Goal: Information Seeking & Learning: Compare options

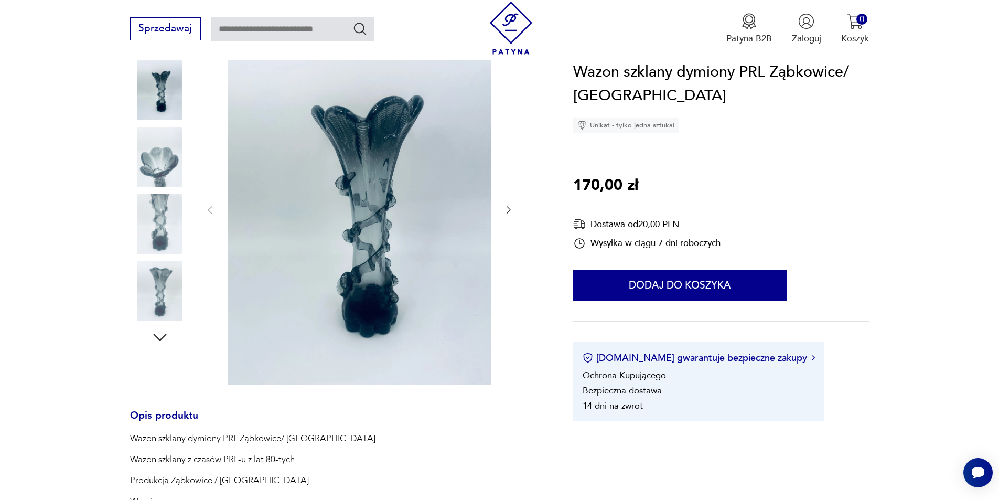
click at [415, 235] on img at bounding box center [359, 209] width 263 height 350
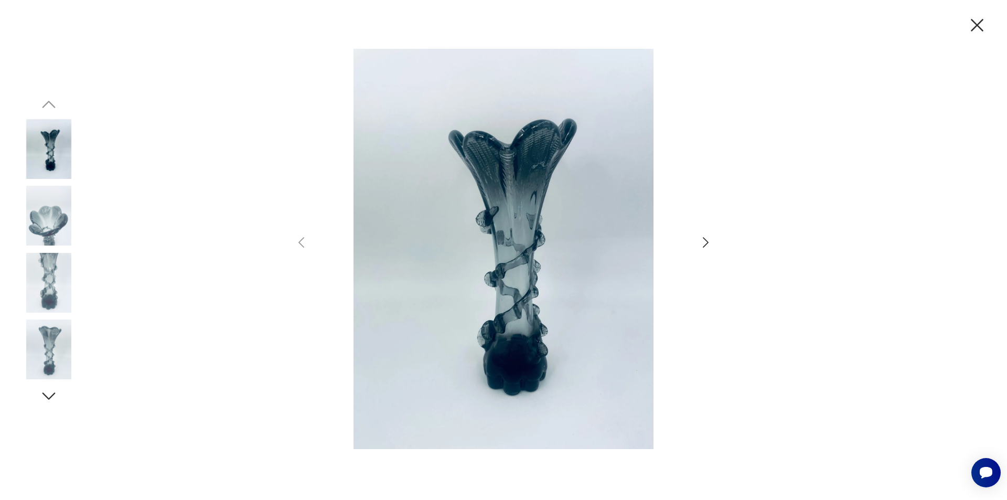
click at [710, 241] on icon "button" at bounding box center [705, 242] width 15 height 15
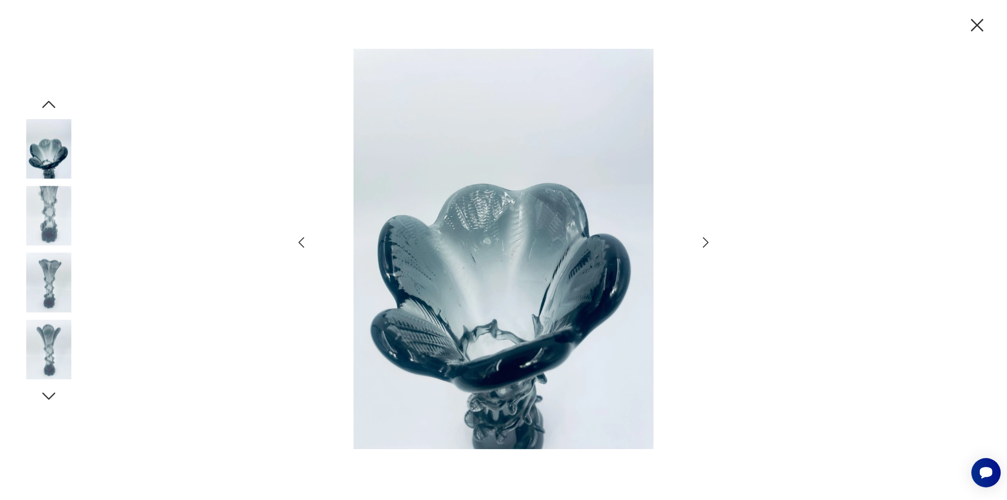
click at [710, 241] on icon "button" at bounding box center [705, 242] width 15 height 15
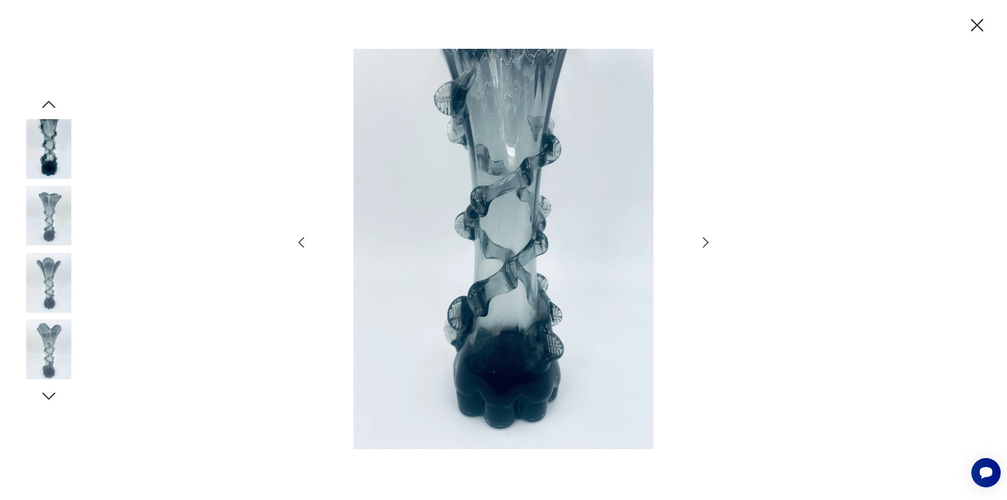
click at [710, 241] on icon "button" at bounding box center [705, 242] width 15 height 15
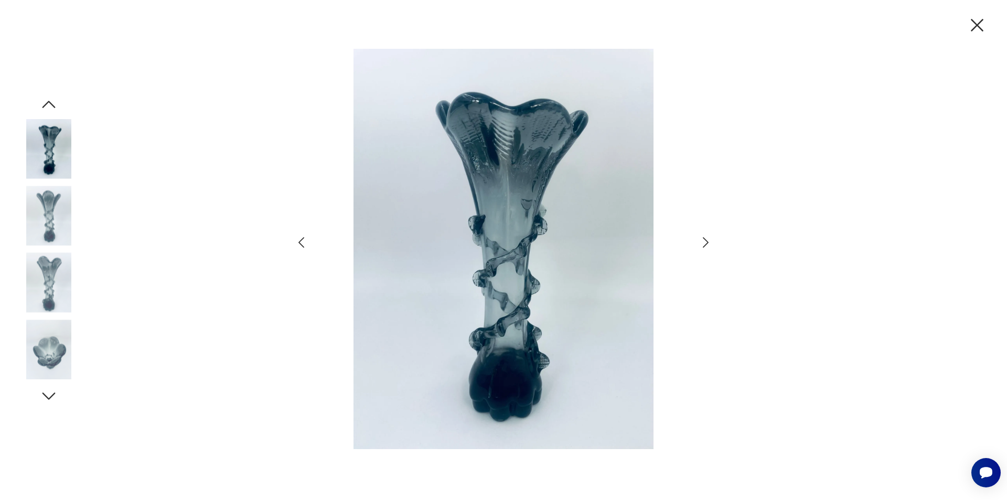
click at [711, 242] on icon "button" at bounding box center [705, 242] width 15 height 15
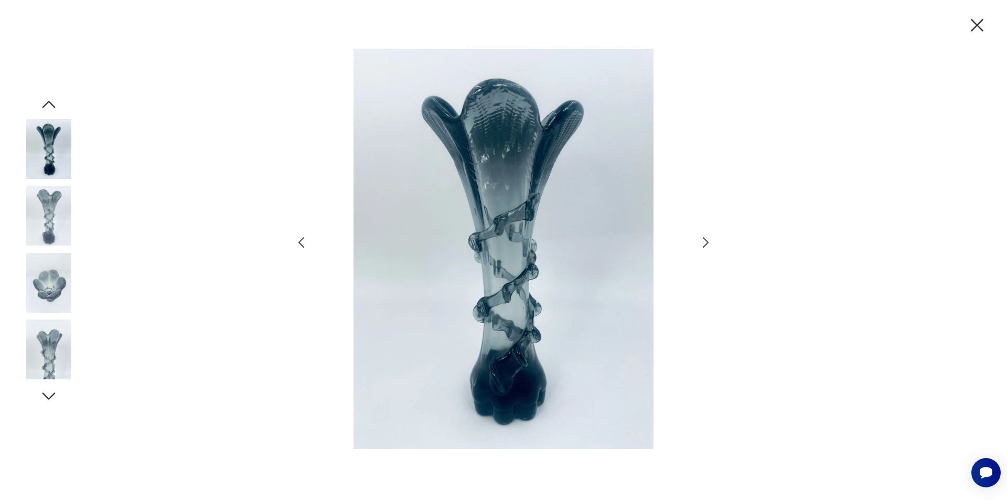
click at [711, 242] on icon "button" at bounding box center [705, 242] width 15 height 15
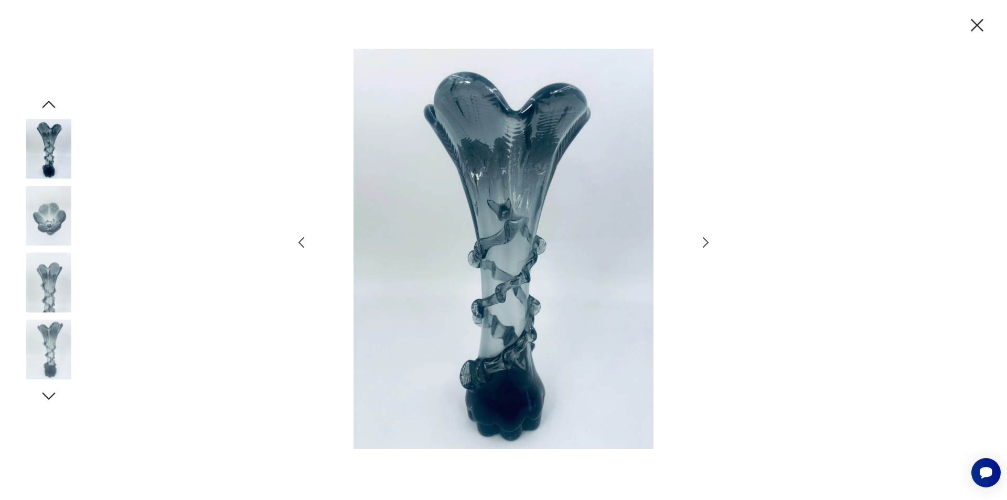
click at [711, 242] on icon "button" at bounding box center [705, 242] width 15 height 15
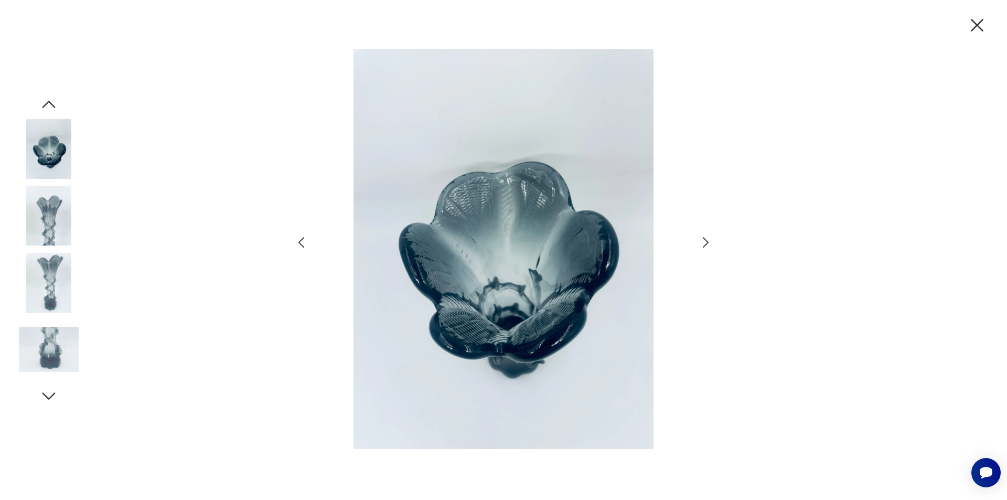
click at [711, 242] on icon "button" at bounding box center [705, 242] width 15 height 15
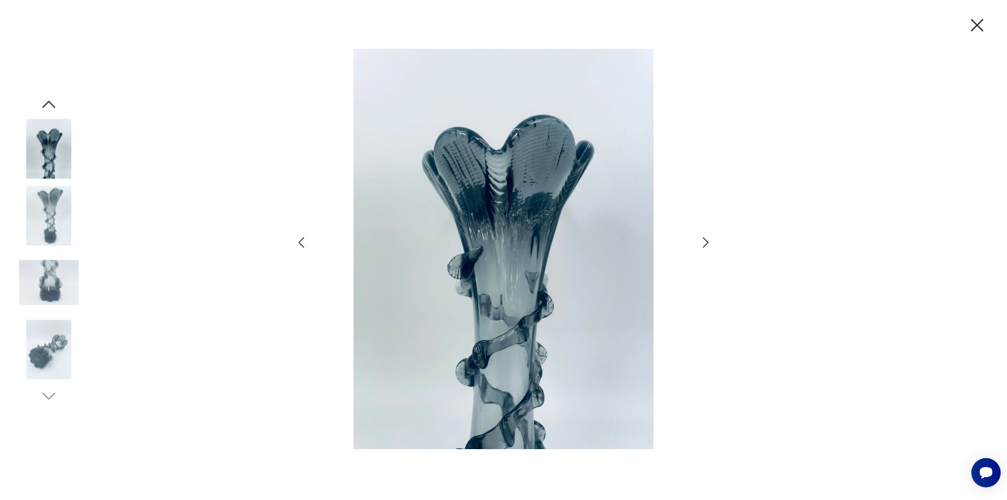
click at [974, 26] on icon "button" at bounding box center [977, 25] width 22 height 22
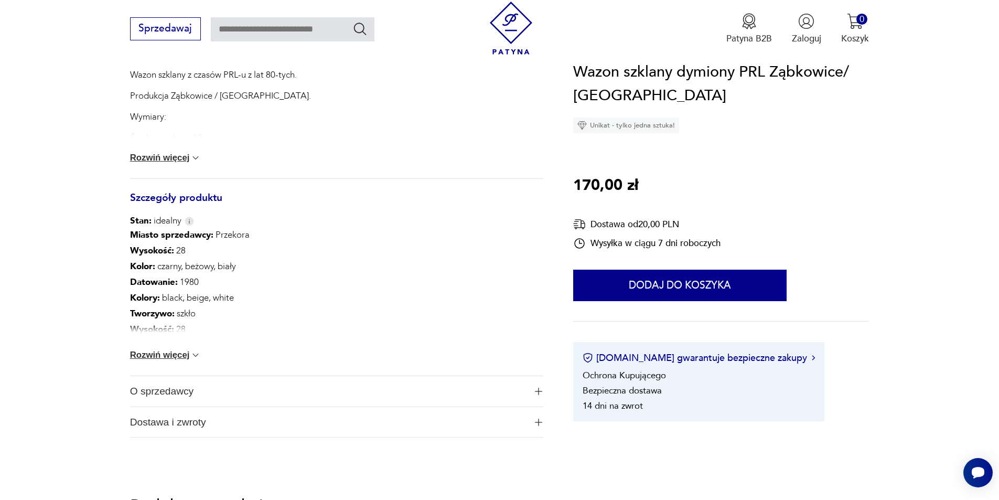
scroll to position [629, 0]
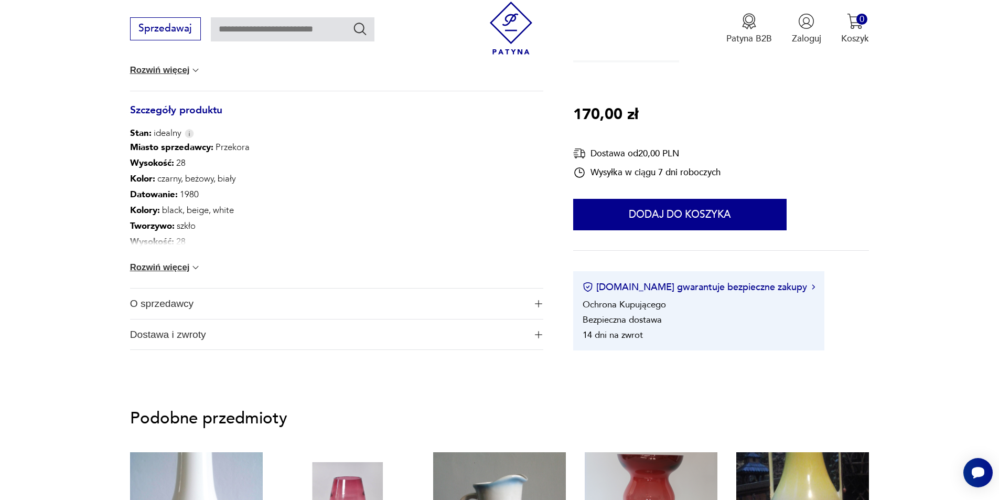
click at [173, 266] on button "Rozwiń więcej" at bounding box center [165, 267] width 71 height 10
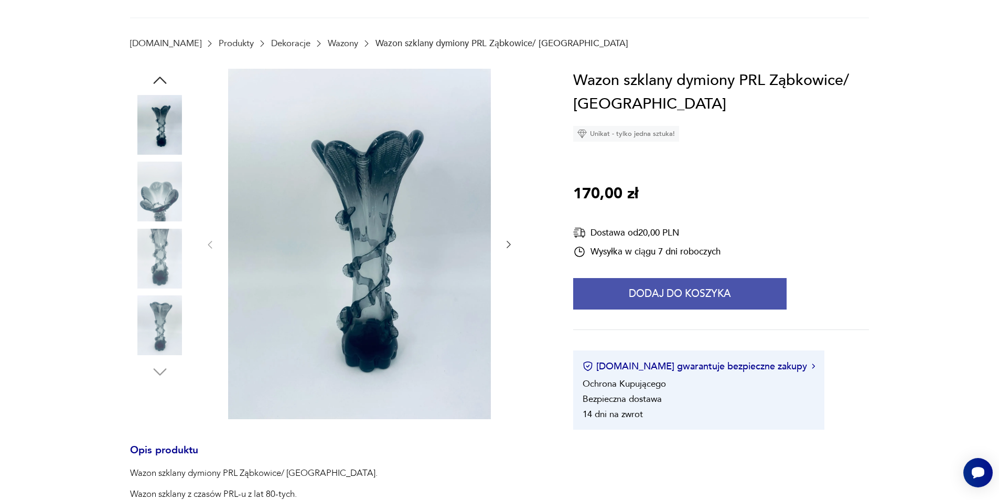
scroll to position [0, 0]
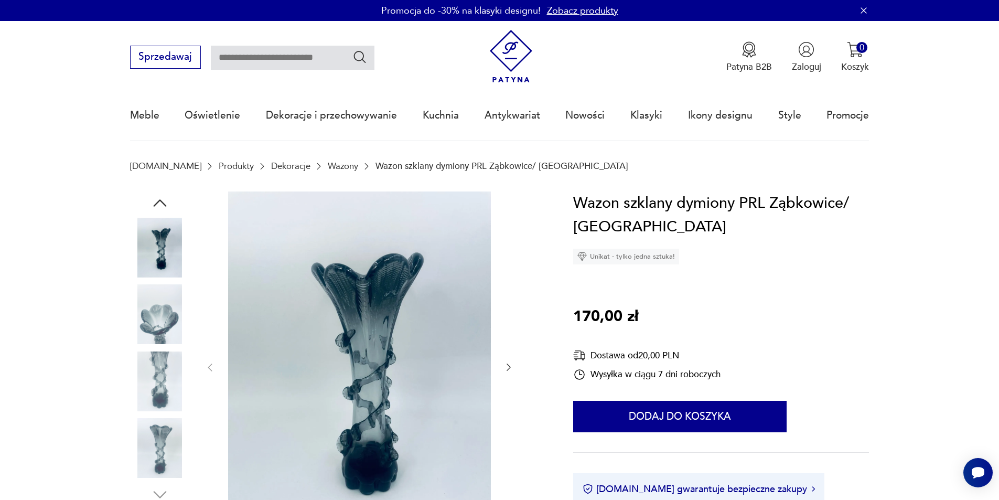
click at [291, 63] on input "text" at bounding box center [293, 58] width 164 height 24
type input "**********"
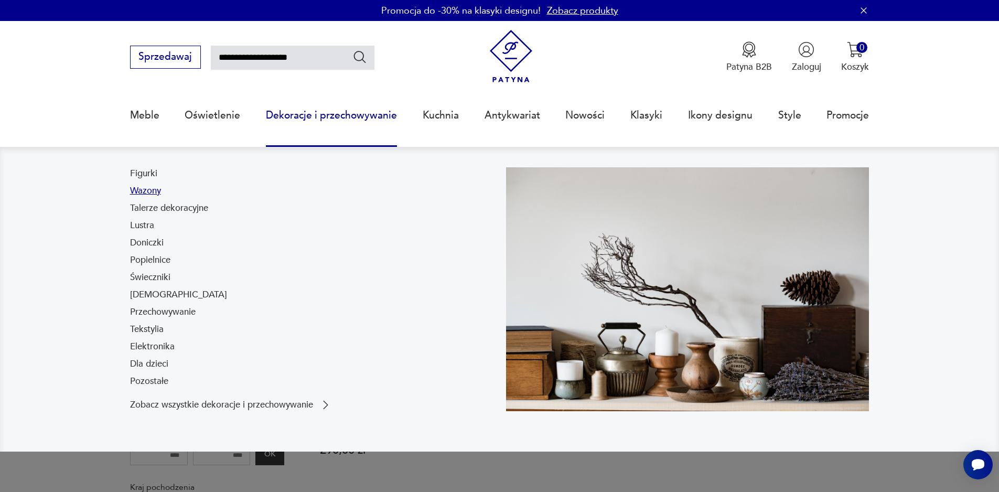
click at [139, 189] on link "Wazony" at bounding box center [145, 191] width 31 height 13
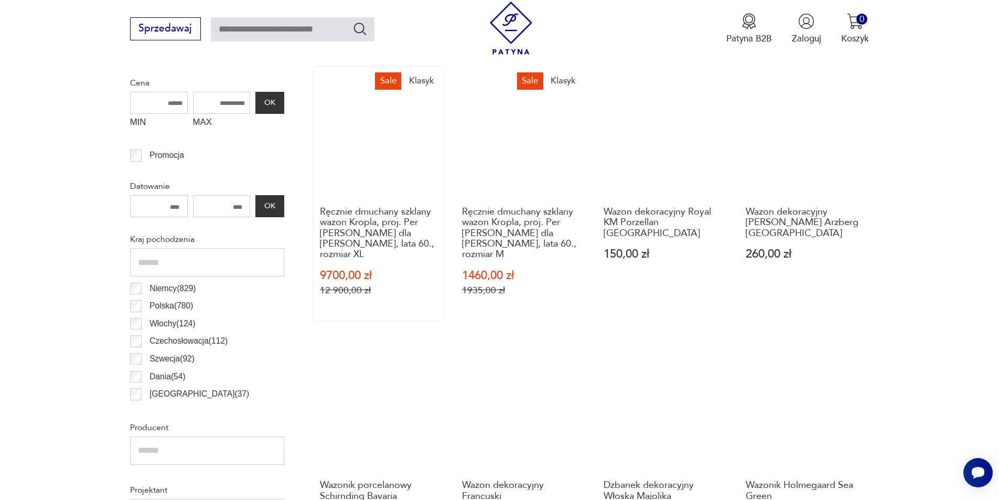
scroll to position [418, 0]
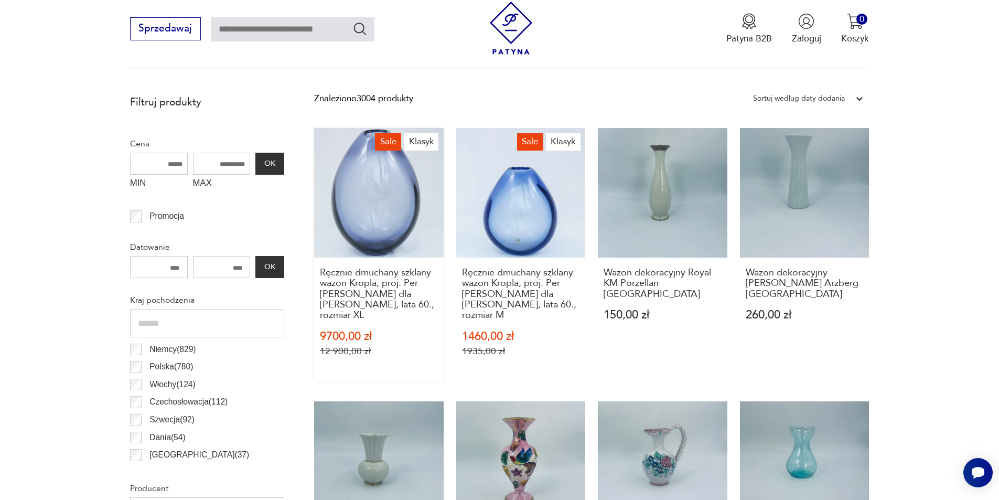
click at [399, 234] on link "Sale Klasyk Ręcznie dmuchany szklany wazon Kropla, proj. Per [PERSON_NAME] dla …" at bounding box center [379, 254] width 130 height 253
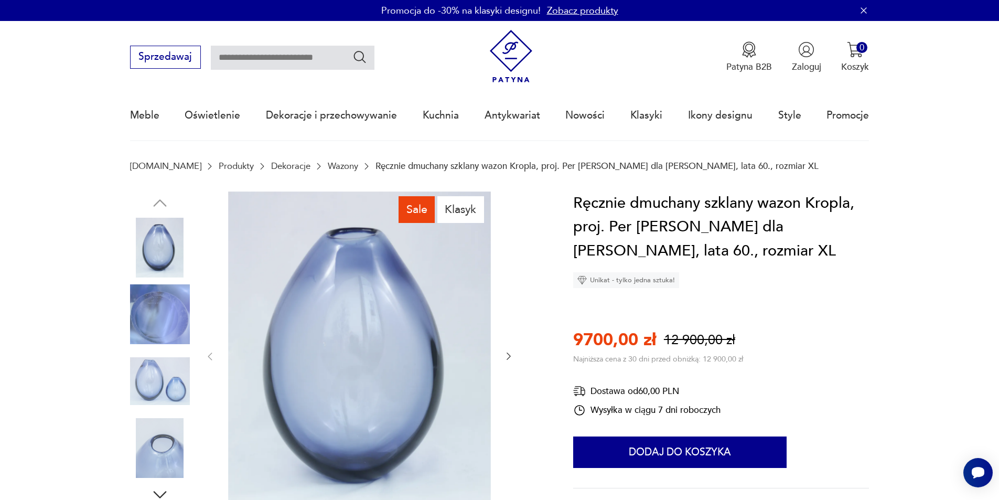
click at [511, 357] on icon "button" at bounding box center [509, 356] width 10 height 10
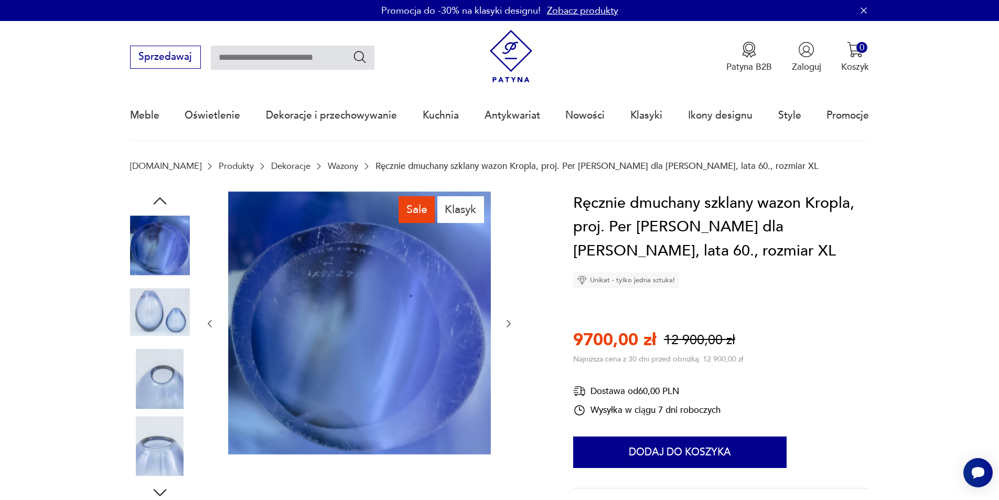
click at [511, 357] on div at bounding box center [359, 323] width 309 height 265
click at [509, 324] on icon "button" at bounding box center [509, 323] width 10 height 10
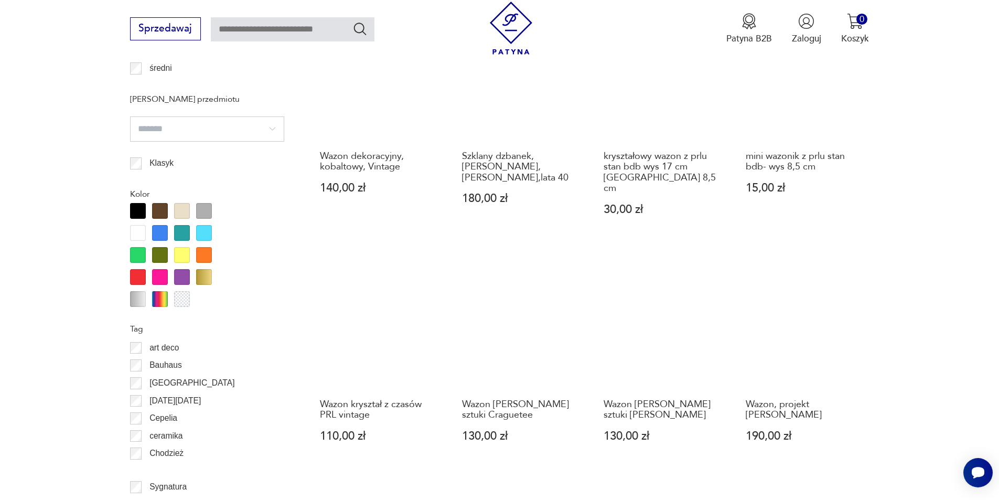
scroll to position [1101, 0]
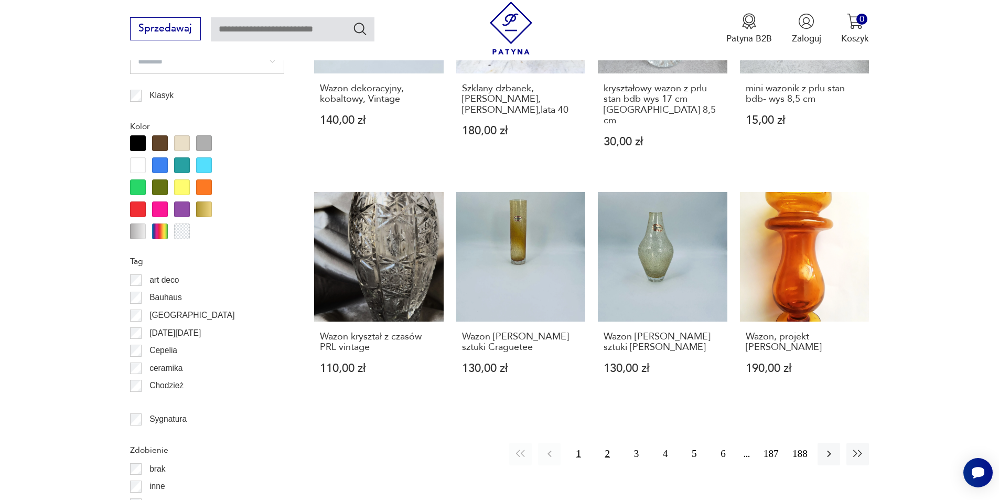
click at [607, 443] on button "2" at bounding box center [607, 454] width 23 height 23
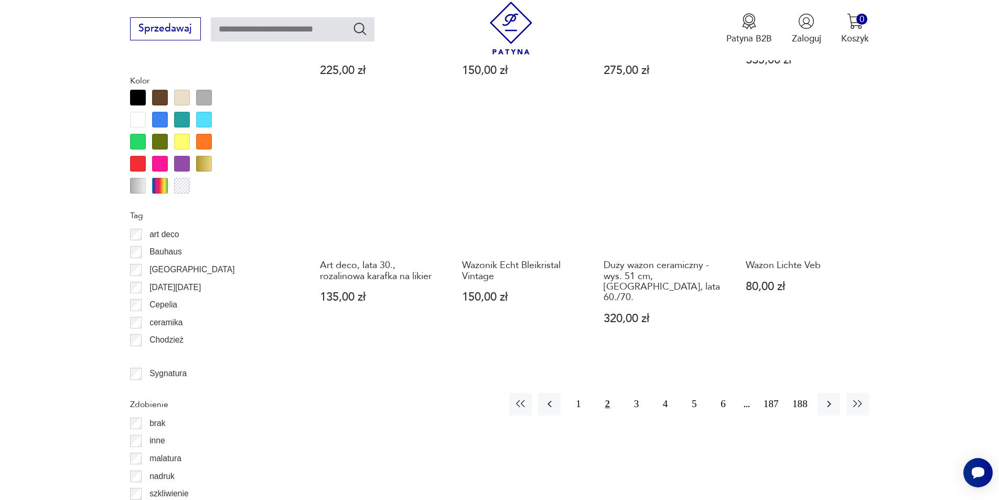
scroll to position [1241, 0]
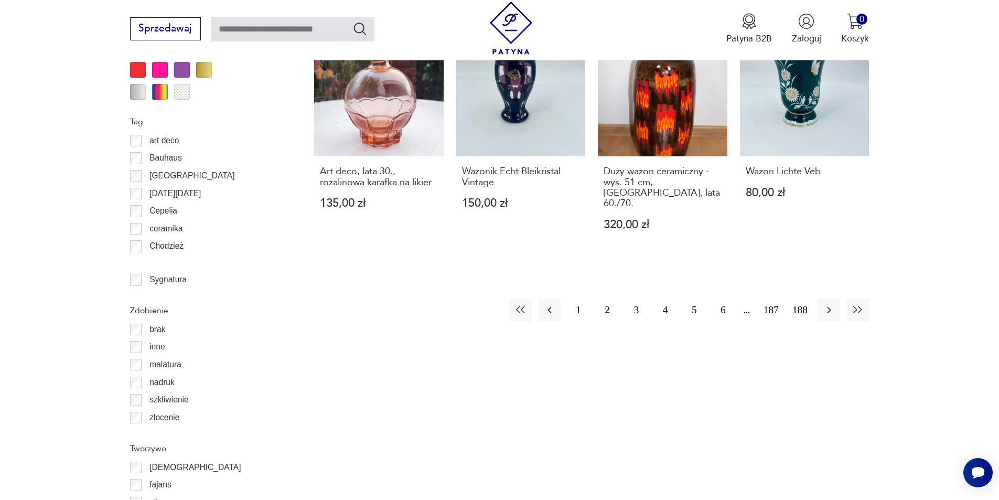
click at [640, 299] on button "3" at bounding box center [636, 310] width 23 height 23
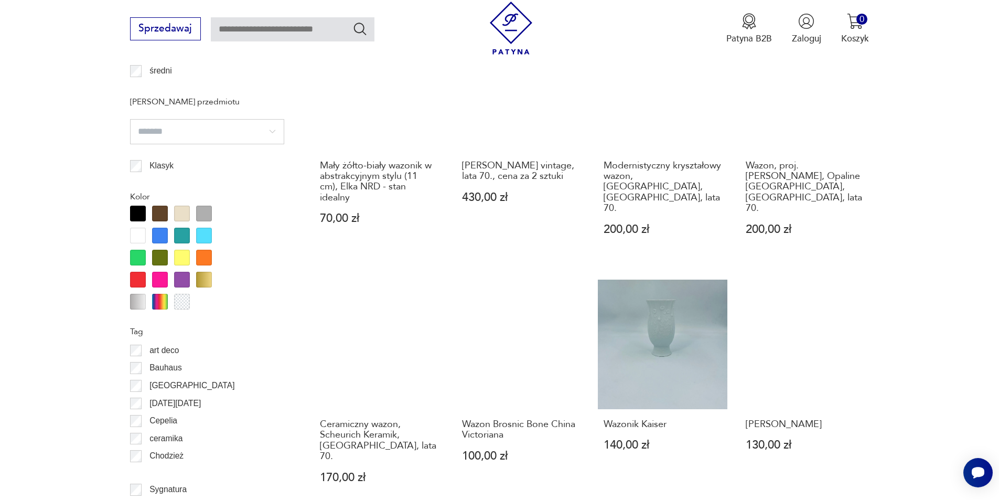
scroll to position [1293, 0]
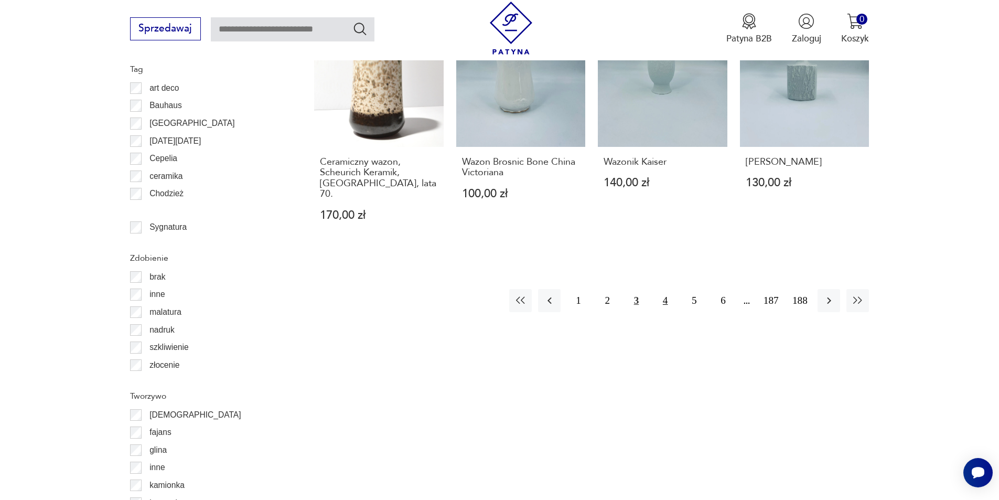
click at [664, 289] on button "4" at bounding box center [665, 300] width 23 height 23
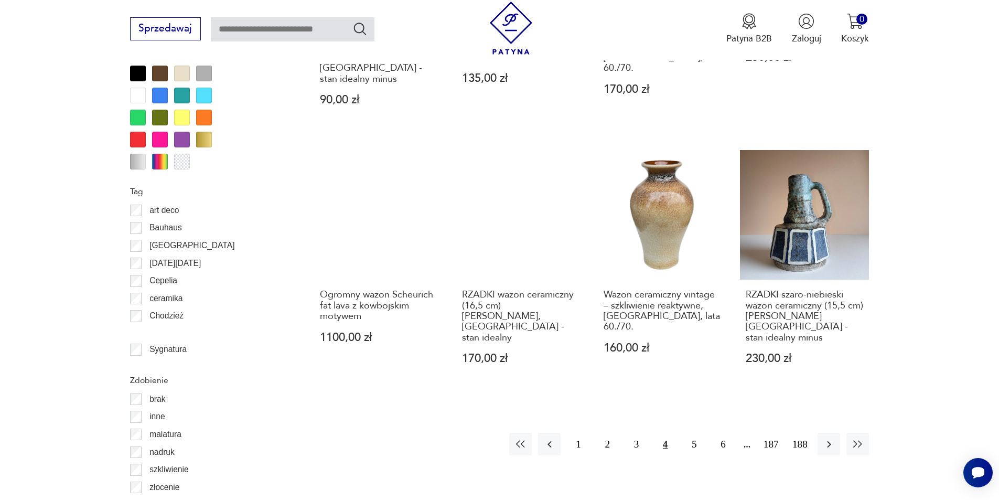
scroll to position [1346, 0]
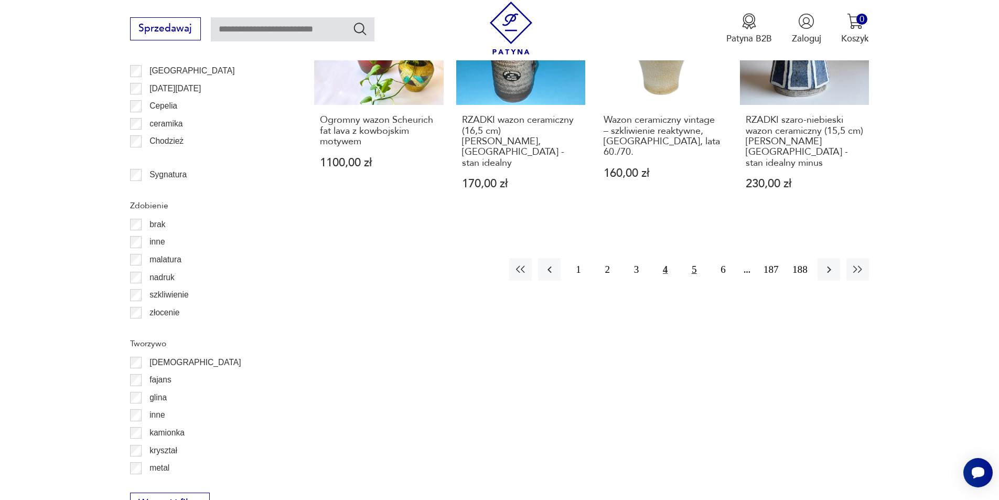
click at [697, 258] on button "5" at bounding box center [694, 269] width 23 height 23
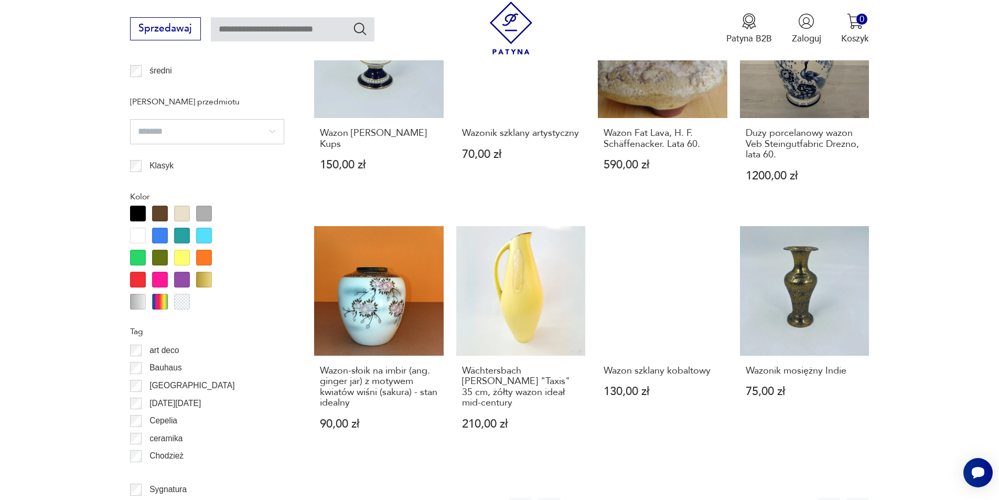
scroll to position [1136, 0]
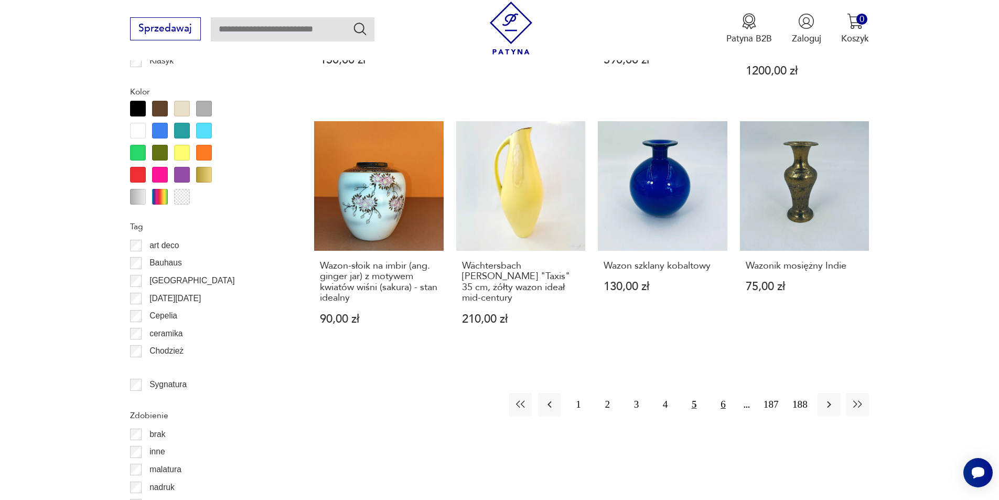
click at [726, 393] on button "6" at bounding box center [723, 404] width 23 height 23
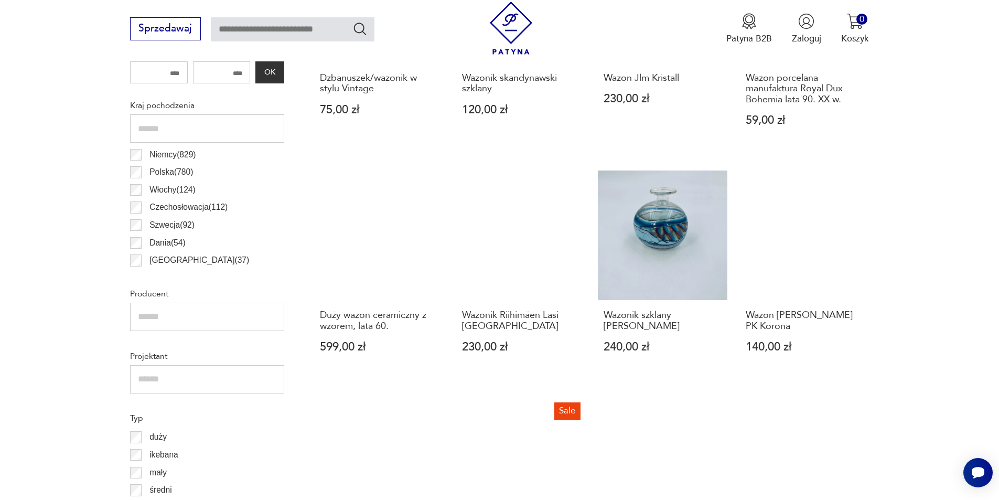
scroll to position [664, 0]
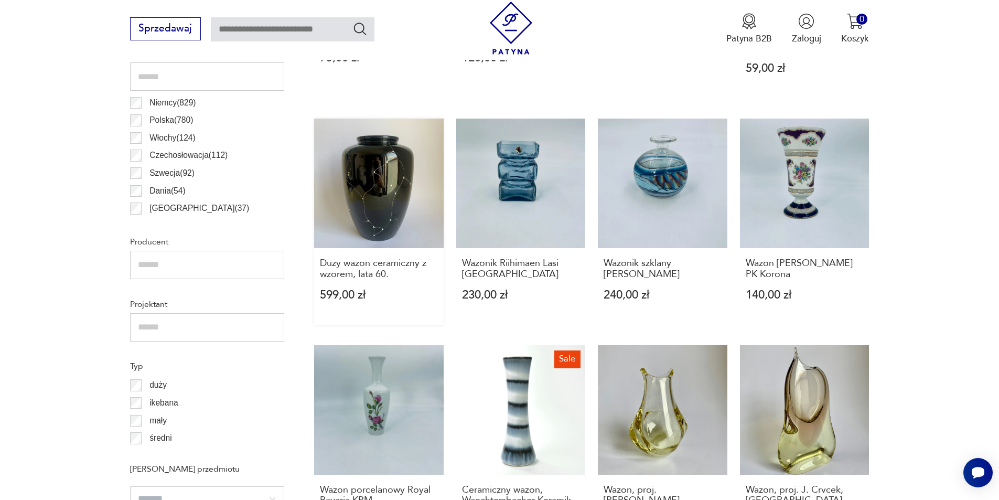
click at [399, 192] on link "Duży wazon ceramiczny z wzorem, lata 60. 599,00 zł" at bounding box center [379, 222] width 130 height 207
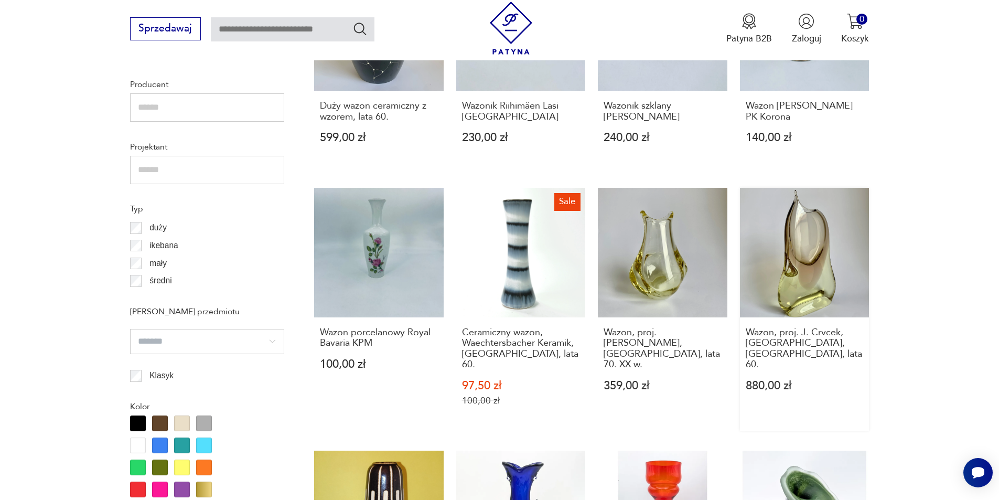
click at [786, 256] on link "Wazon, proj. J. Crvcek, [GEOGRAPHIC_DATA], [GEOGRAPHIC_DATA], lata 60. 880,00 zł" at bounding box center [805, 309] width 130 height 243
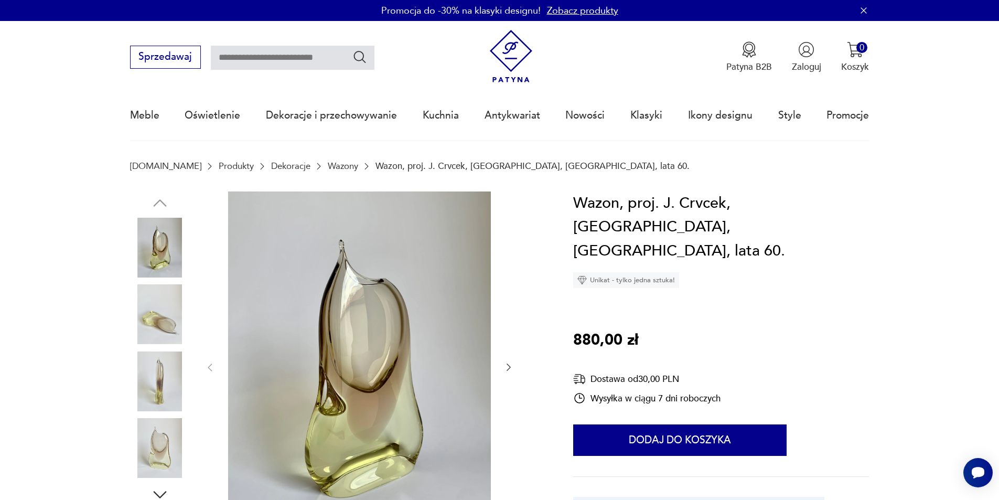
click at [507, 369] on icon "button" at bounding box center [509, 367] width 10 height 10
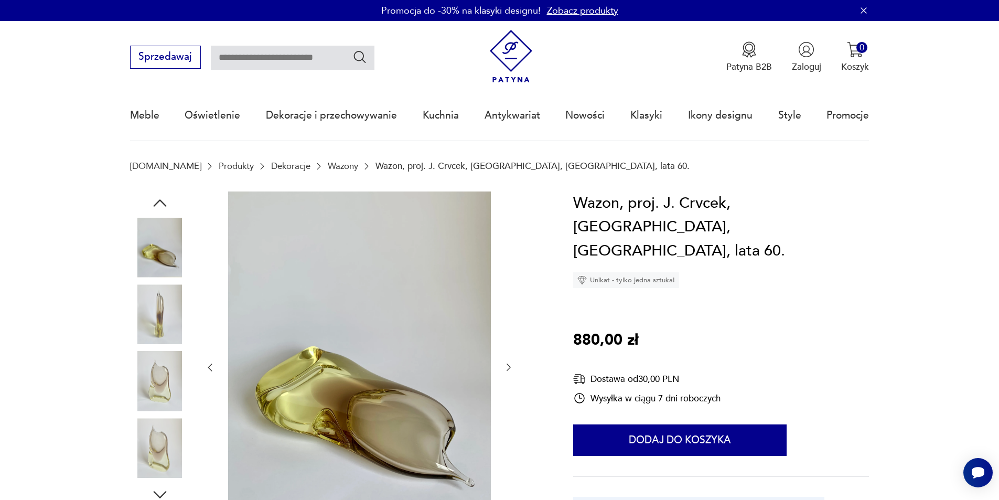
click at [507, 369] on icon "button" at bounding box center [509, 367] width 10 height 10
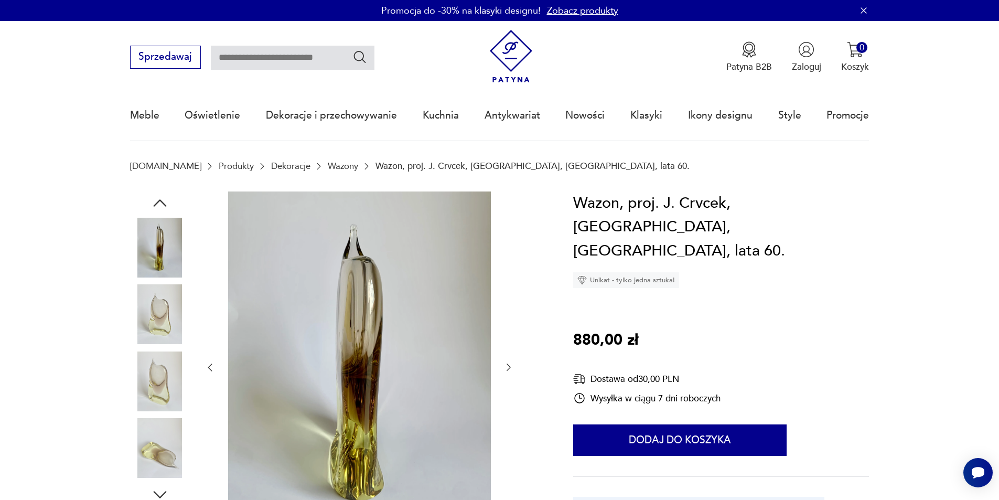
click at [507, 369] on icon "button" at bounding box center [509, 367] width 10 height 10
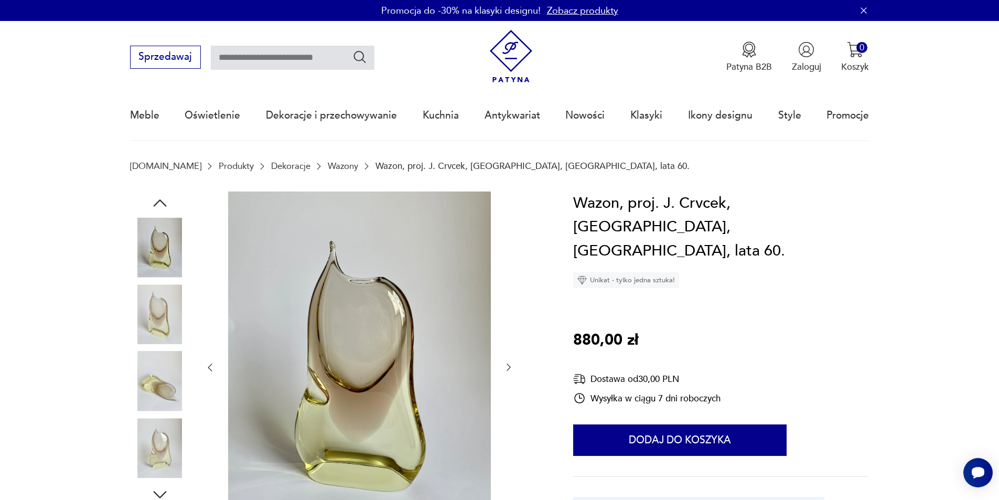
click at [507, 369] on icon "button" at bounding box center [509, 367] width 10 height 10
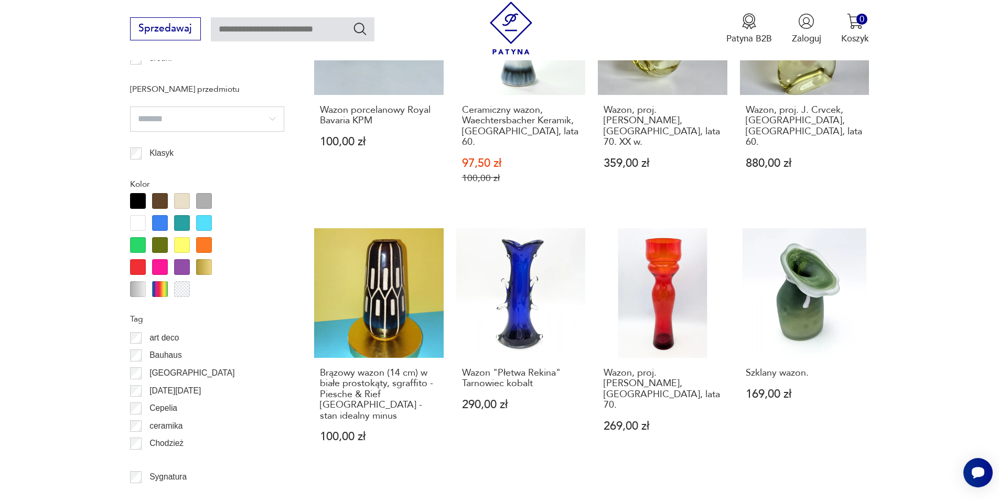
scroll to position [1095, 0]
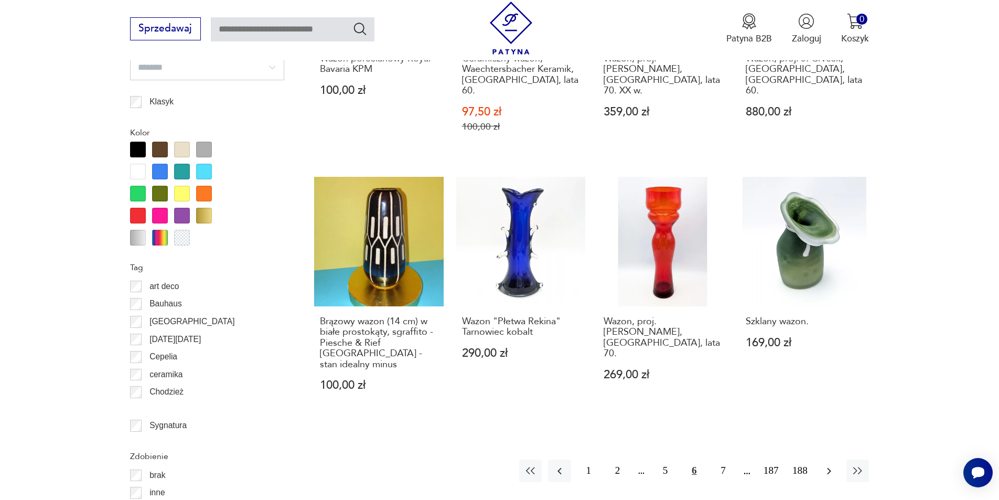
click at [828, 465] on icon "button" at bounding box center [829, 471] width 13 height 13
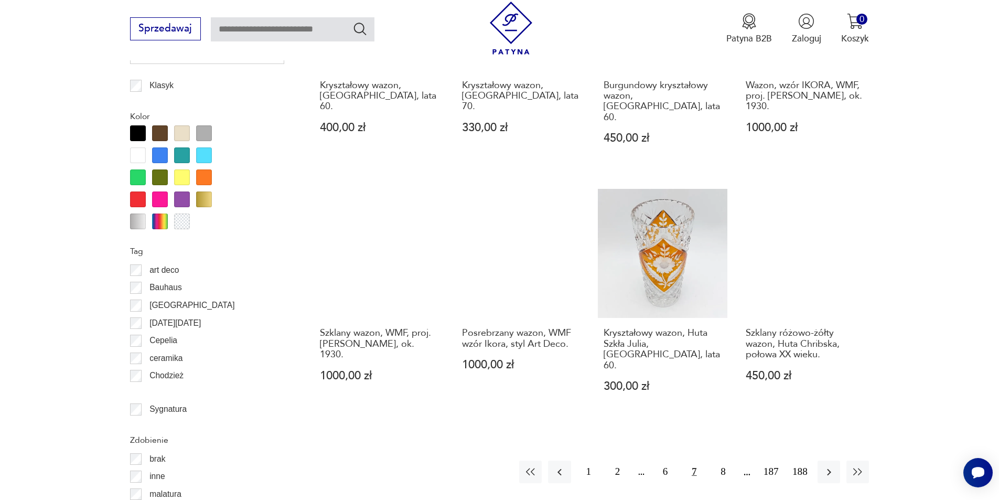
scroll to position [1241, 0]
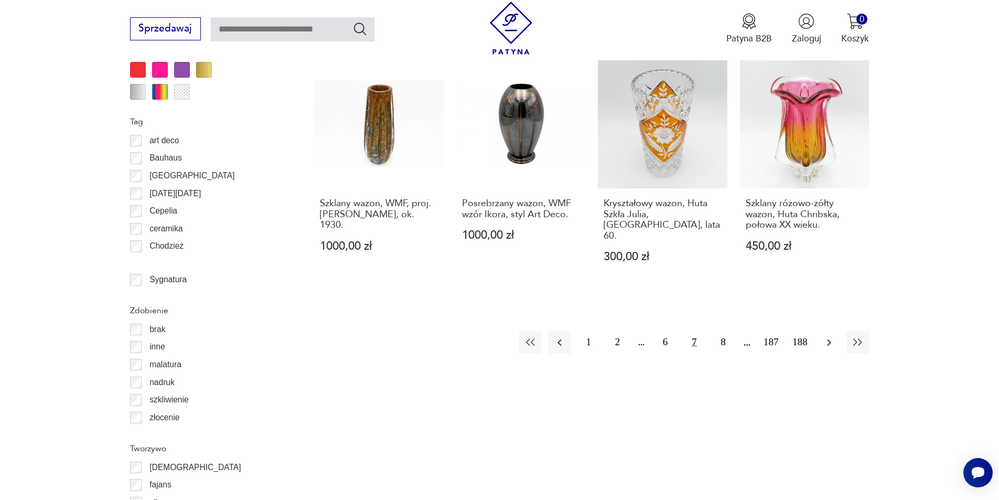
click at [830, 336] on icon "button" at bounding box center [829, 342] width 13 height 13
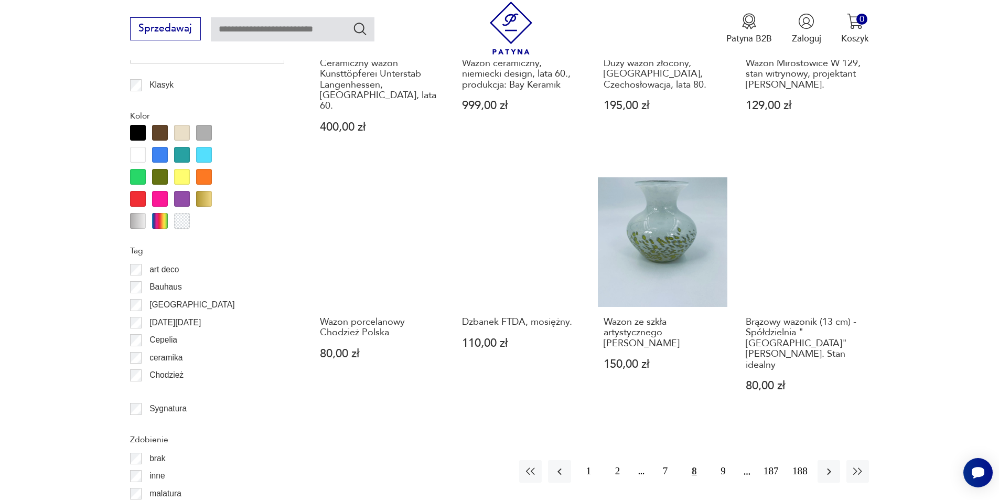
scroll to position [1293, 0]
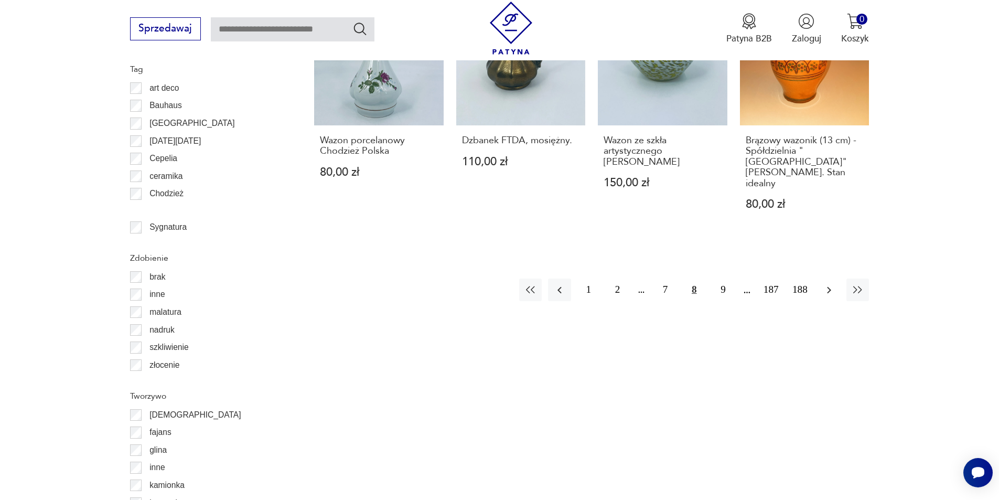
click at [833, 284] on icon "button" at bounding box center [829, 290] width 13 height 13
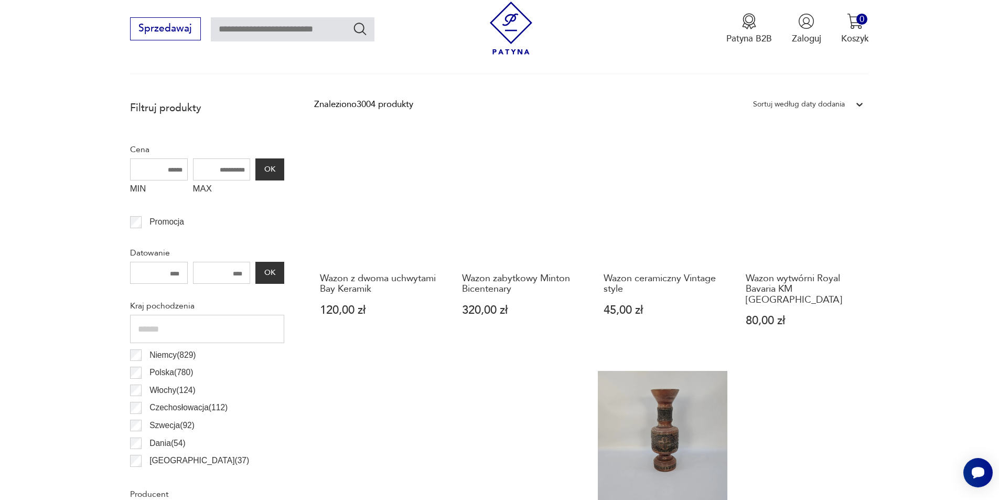
scroll to position [297, 0]
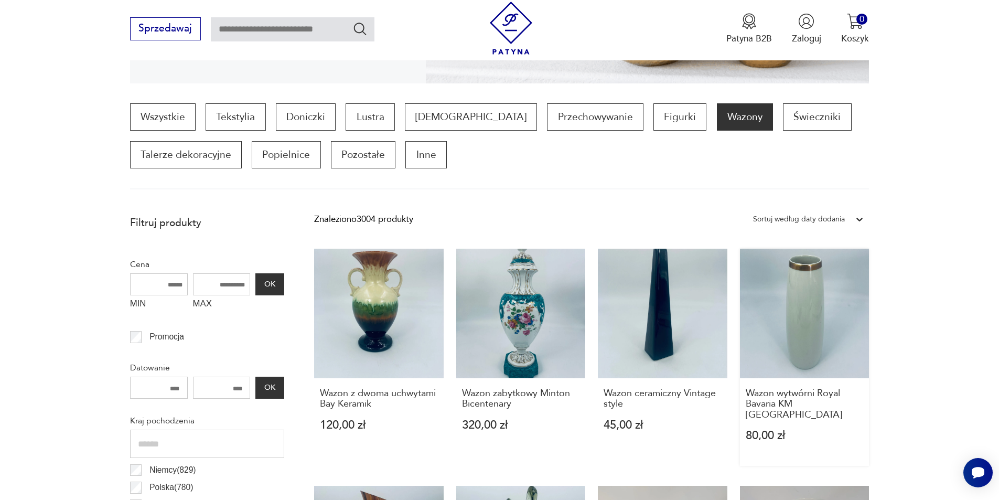
click at [812, 299] on link "Wazon wytwórni Royal Bavaria KM germany 80,00 zł" at bounding box center [805, 357] width 130 height 217
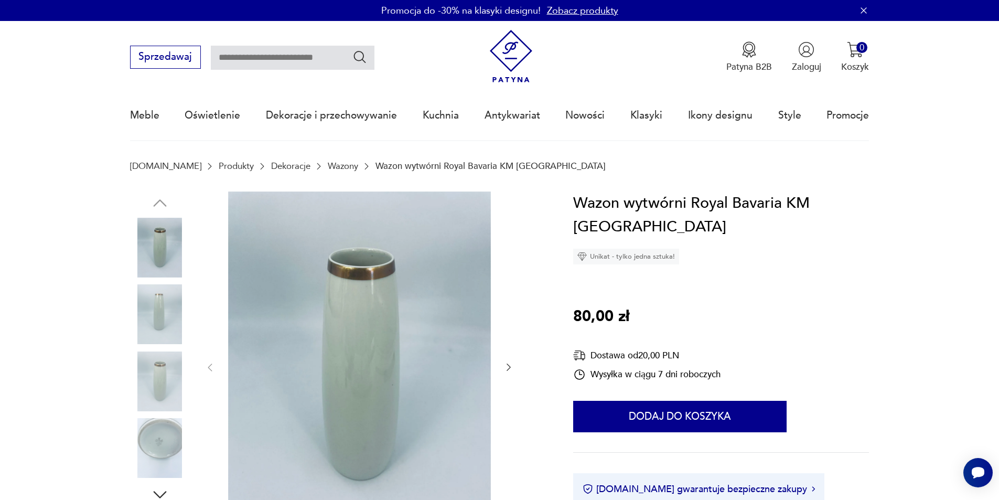
click at [507, 366] on icon "button" at bounding box center [509, 367] width 10 height 10
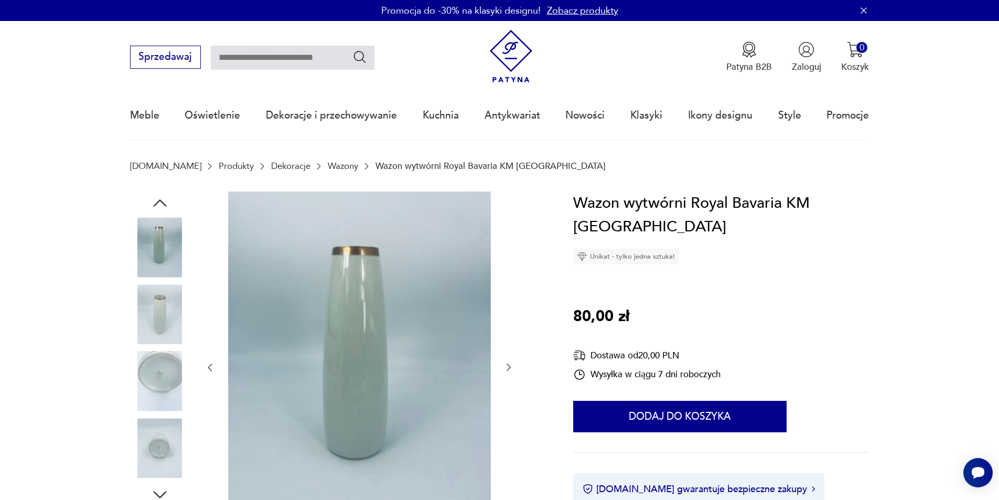
click at [507, 366] on icon "button" at bounding box center [509, 367] width 10 height 10
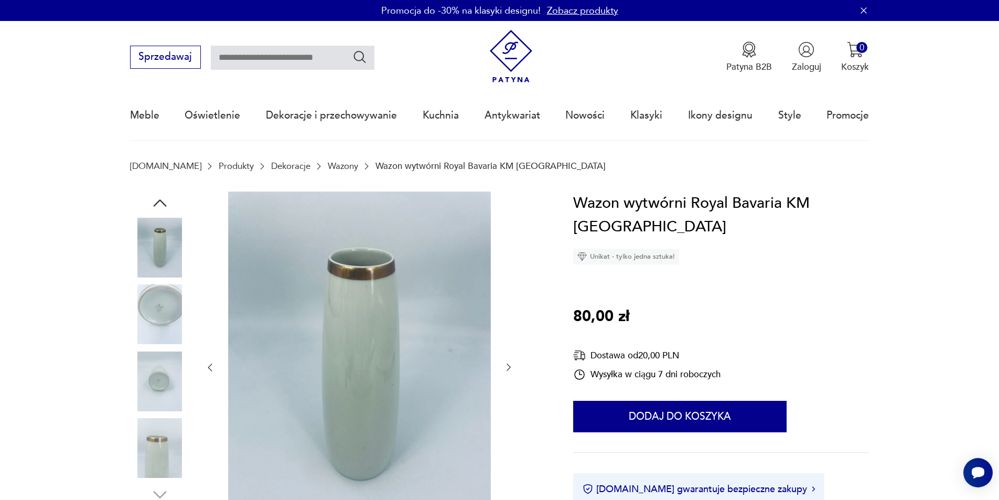
click at [507, 366] on icon "button" at bounding box center [509, 367] width 10 height 10
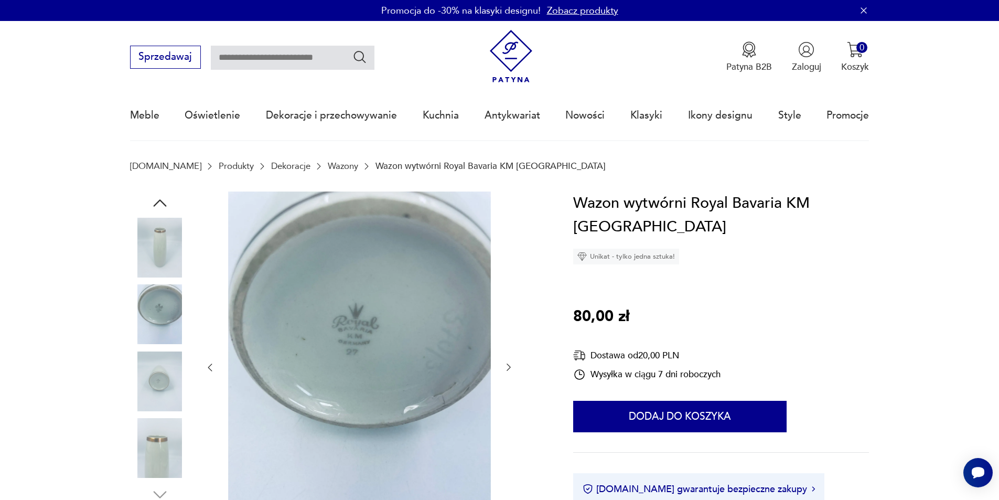
click at [507, 366] on icon "button" at bounding box center [509, 367] width 10 height 10
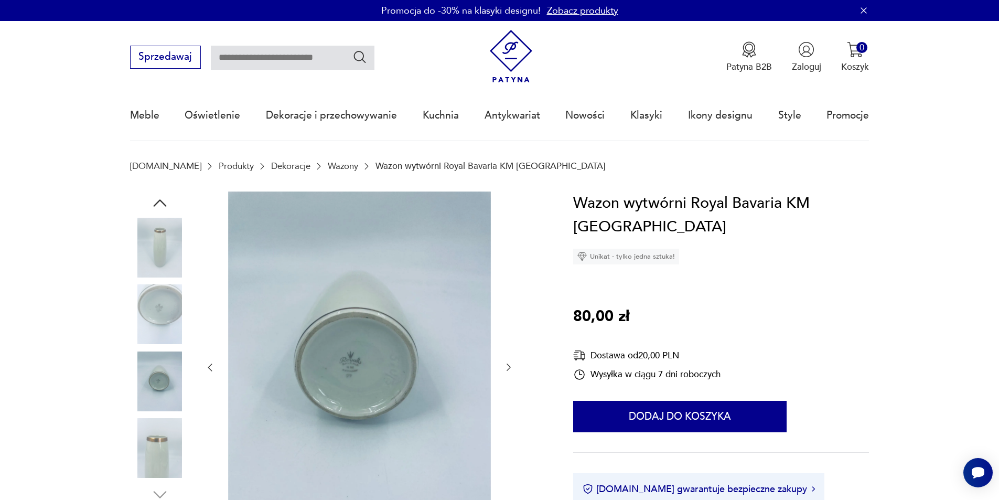
click at [507, 366] on icon "button" at bounding box center [509, 367] width 10 height 10
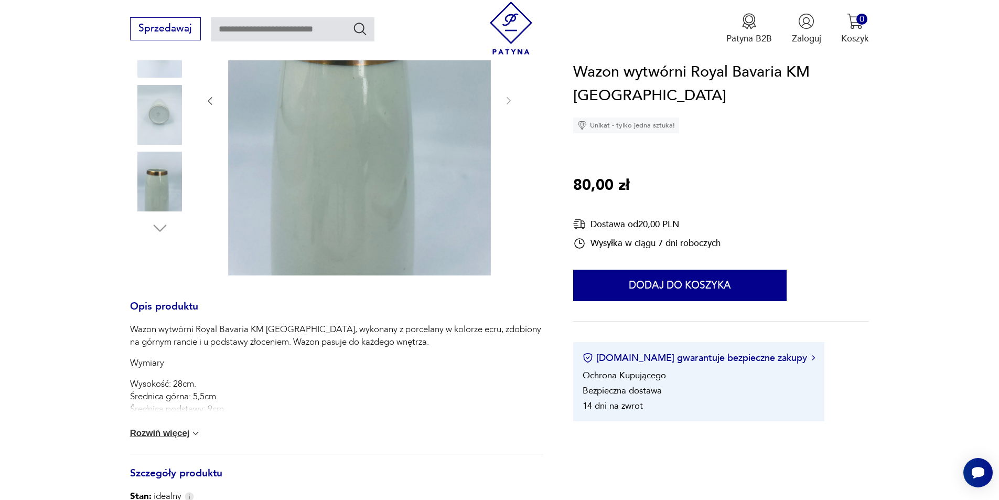
scroll to position [210, 0]
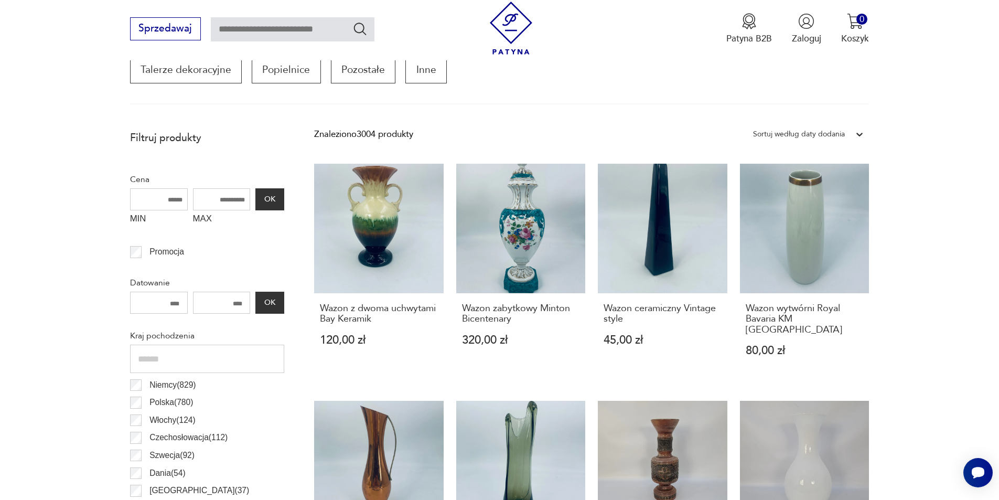
scroll to position [507, 0]
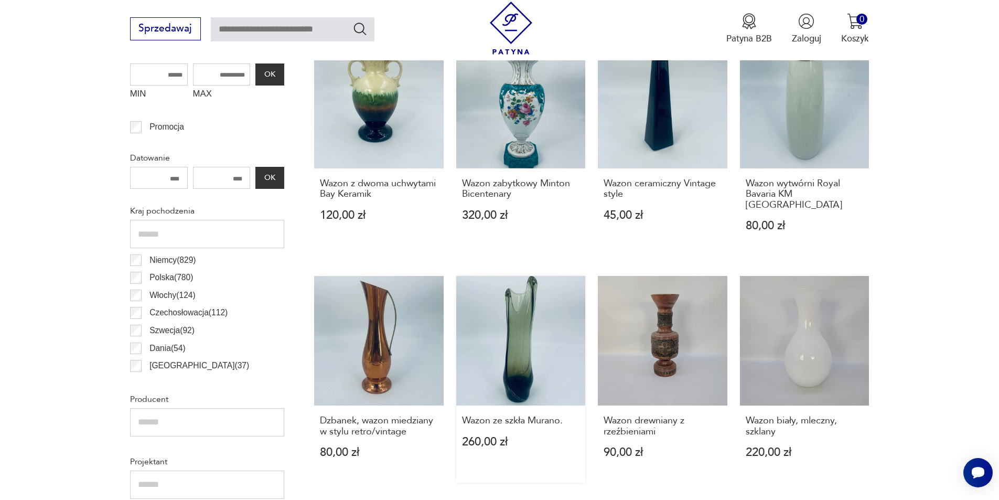
click at [541, 305] on link "Wazon ze szkła Murano. 260,00 zł" at bounding box center [521, 379] width 130 height 207
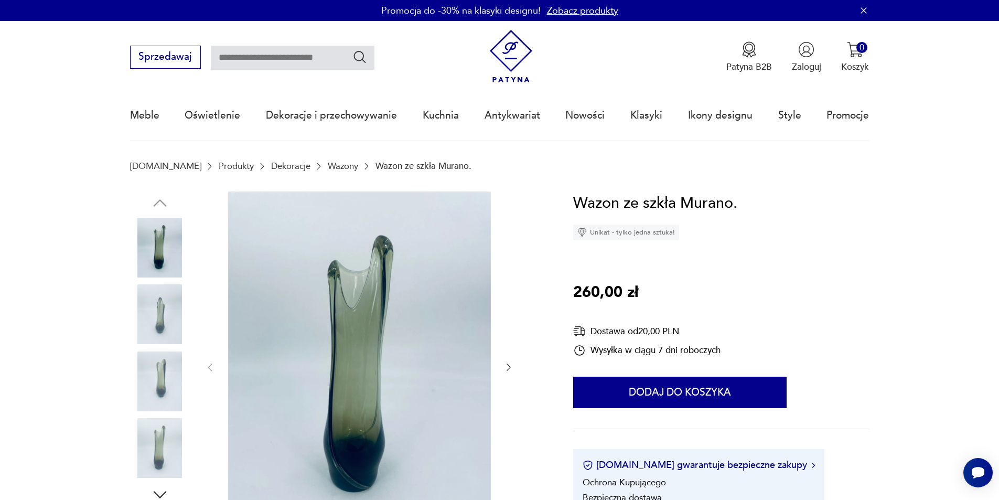
click at [505, 368] on icon "button" at bounding box center [509, 367] width 10 height 10
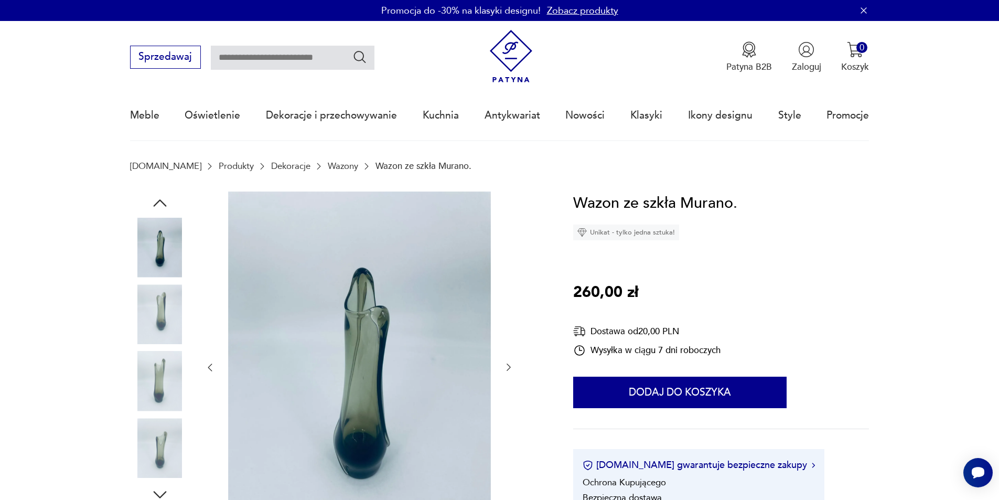
click at [505, 368] on icon "button" at bounding box center [509, 367] width 10 height 10
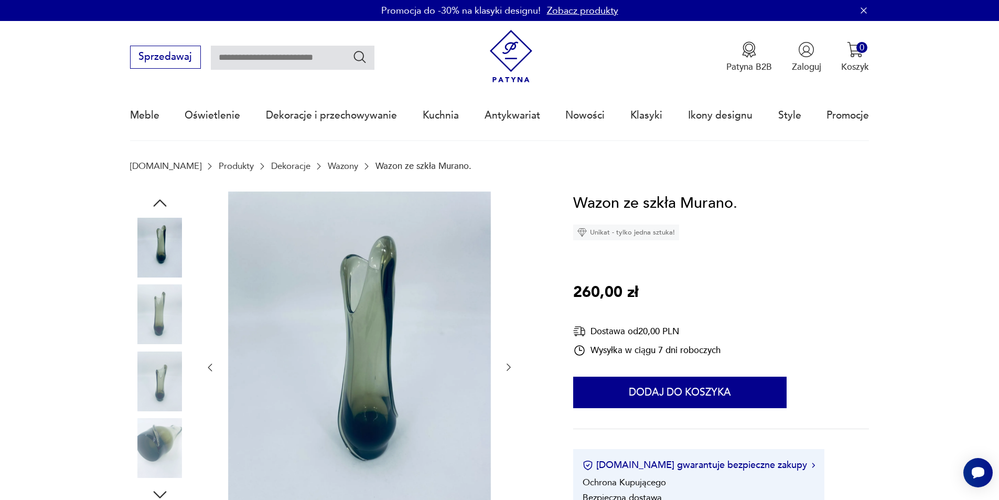
click at [505, 368] on icon "button" at bounding box center [509, 367] width 10 height 10
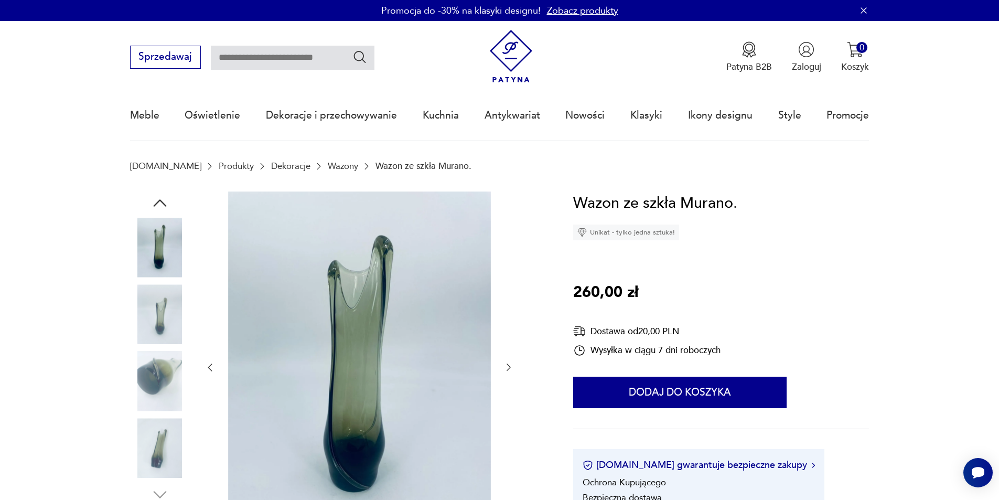
click at [506, 368] on icon "button" at bounding box center [509, 367] width 10 height 10
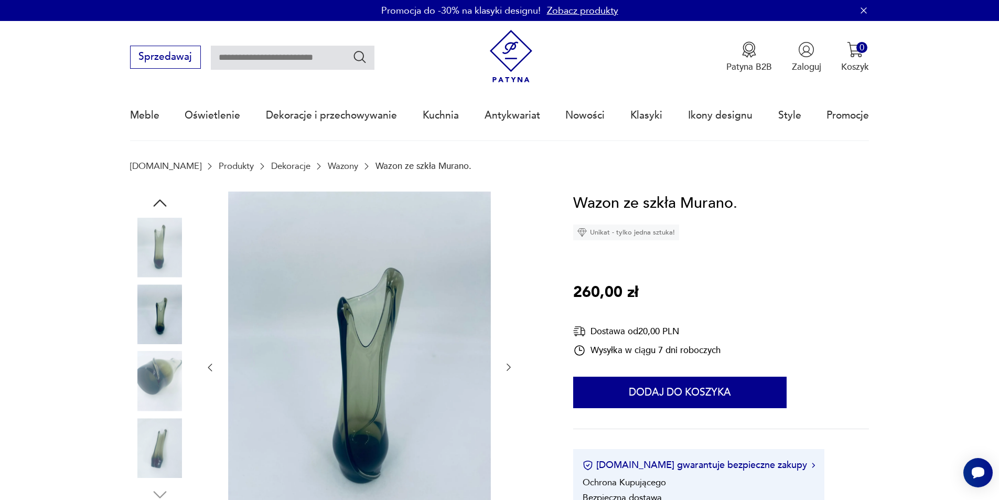
click at [506, 368] on icon "button" at bounding box center [509, 367] width 10 height 10
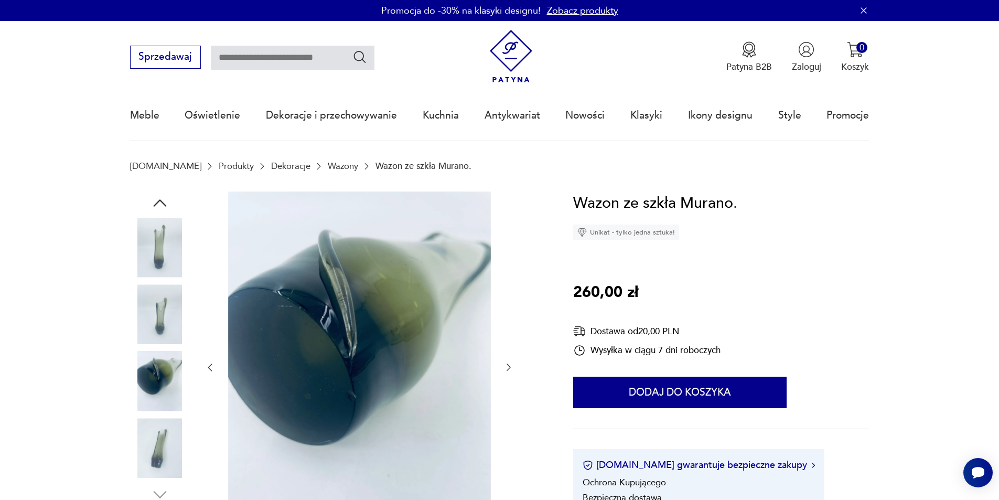
click at [506, 368] on icon "button" at bounding box center [509, 367] width 10 height 10
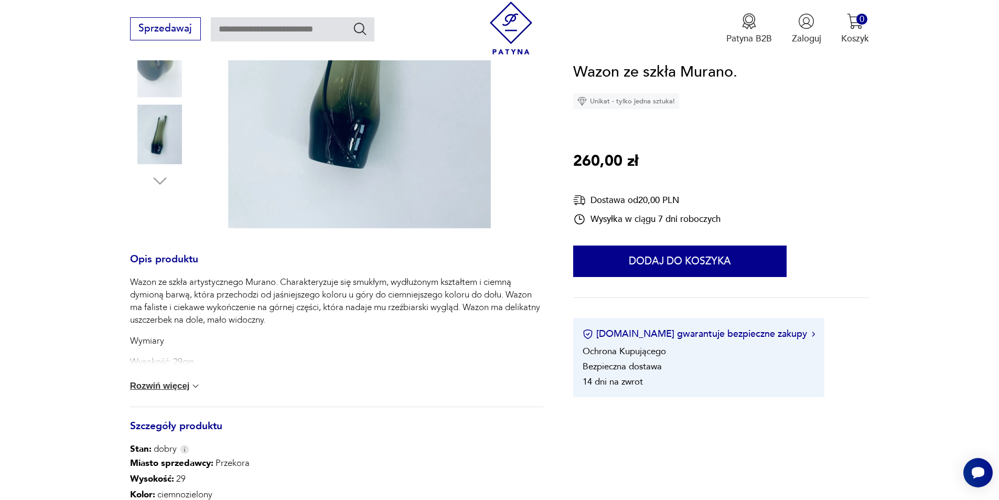
scroll to position [315, 0]
drag, startPoint x: 178, startPoint y: 384, endPoint x: 266, endPoint y: 371, distance: 89.6
click at [178, 384] on button "Rozwiń więcej" at bounding box center [165, 385] width 71 height 10
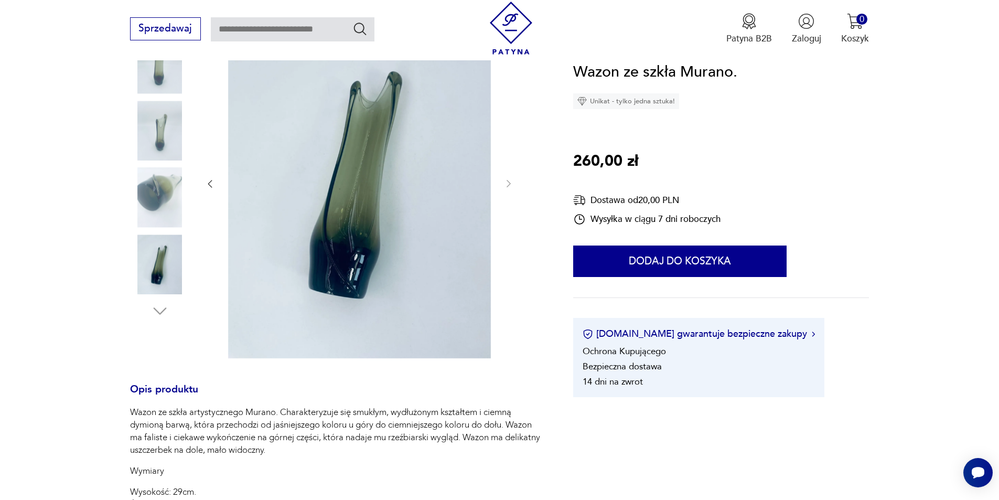
scroll to position [157, 0]
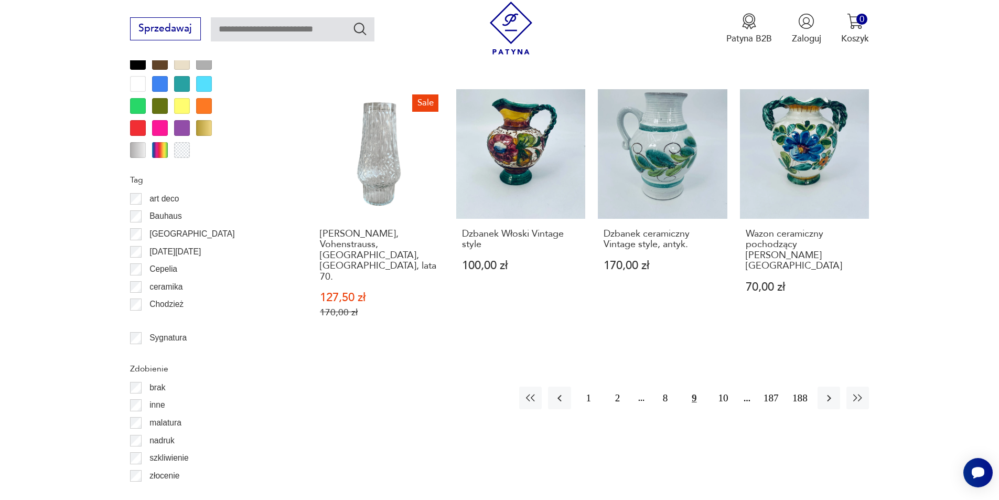
scroll to position [1241, 0]
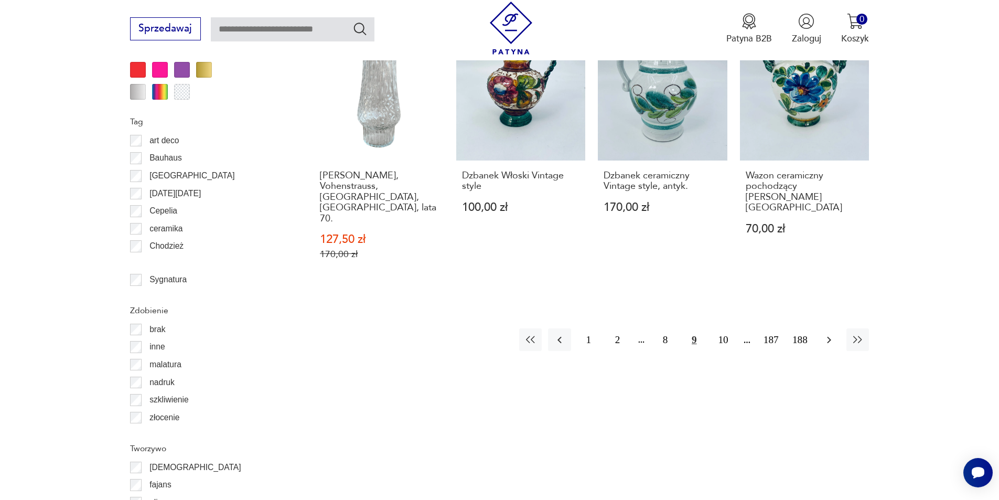
click at [830, 336] on icon "button" at bounding box center [829, 339] width 4 height 7
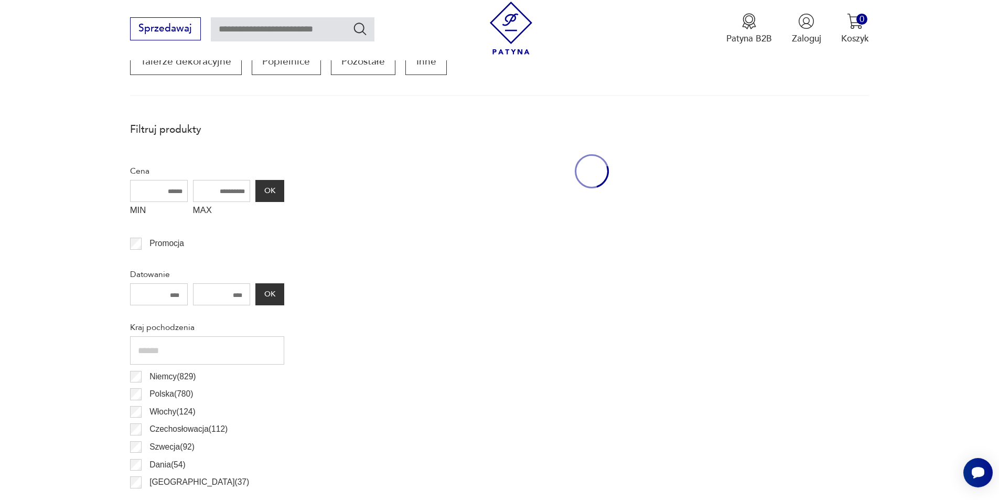
scroll to position [349, 0]
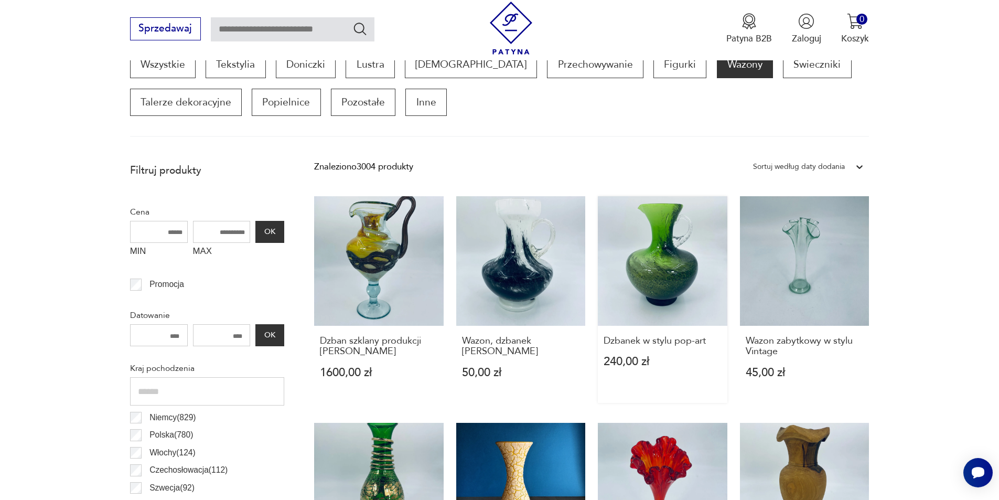
click at [669, 249] on link "Dzbanek w stylu pop-art 240,00 zł" at bounding box center [663, 299] width 130 height 207
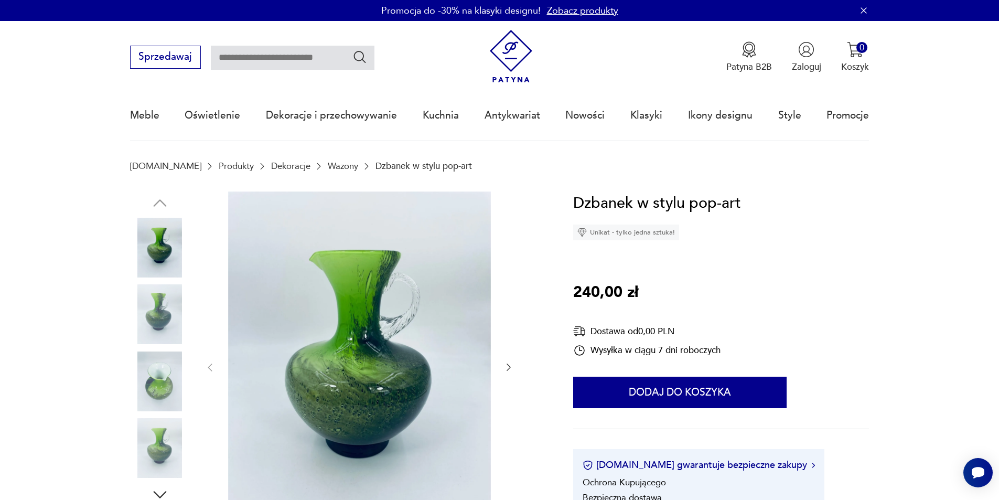
click at [518, 369] on div at bounding box center [336, 367] width 413 height 352
click at [505, 367] on icon "button" at bounding box center [509, 367] width 10 height 10
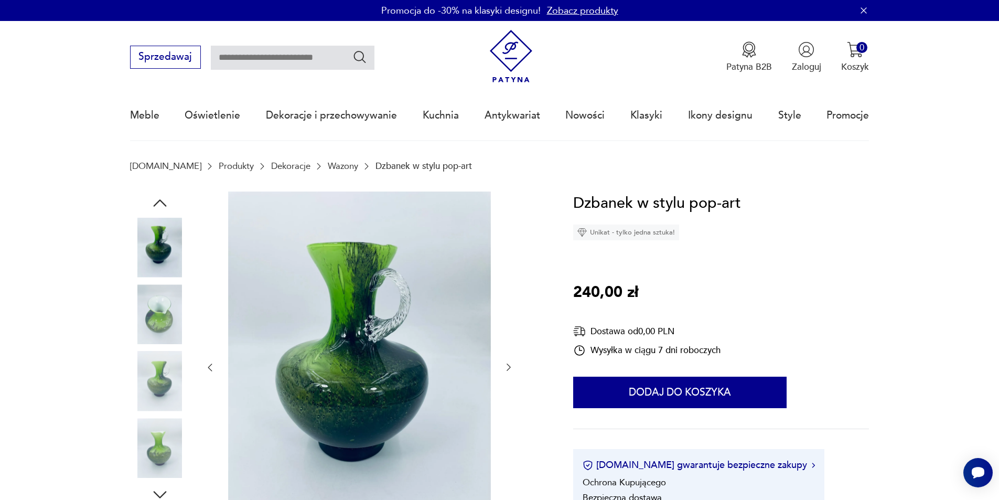
click at [505, 367] on icon "button" at bounding box center [509, 367] width 10 height 10
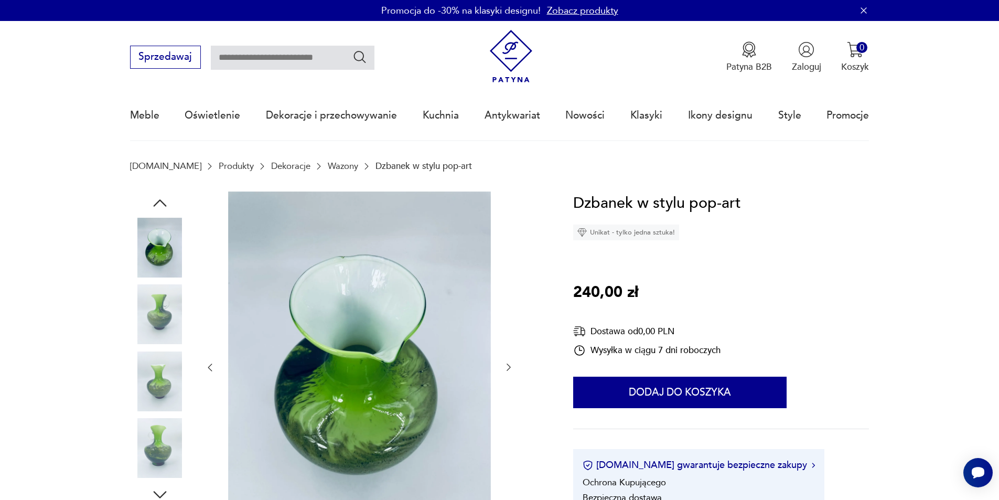
click at [505, 367] on icon "button" at bounding box center [509, 367] width 10 height 10
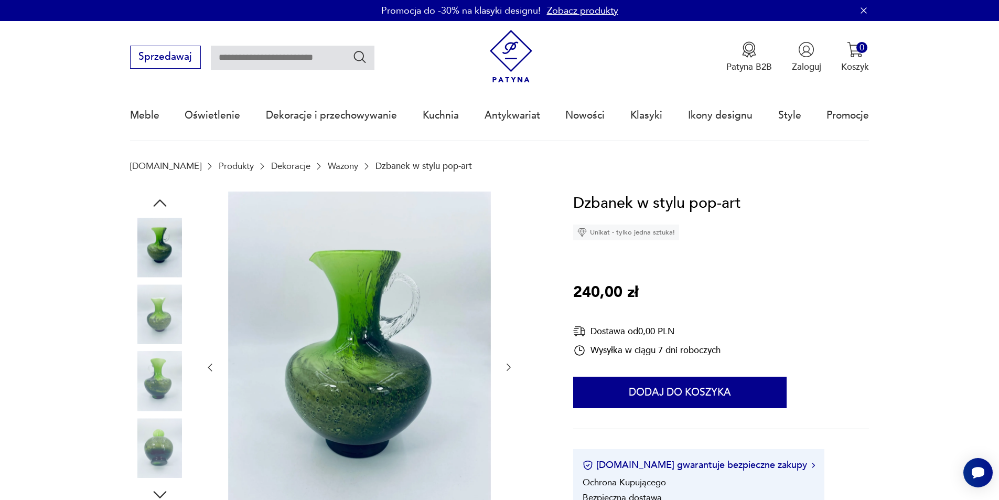
click at [505, 367] on icon "button" at bounding box center [509, 367] width 10 height 10
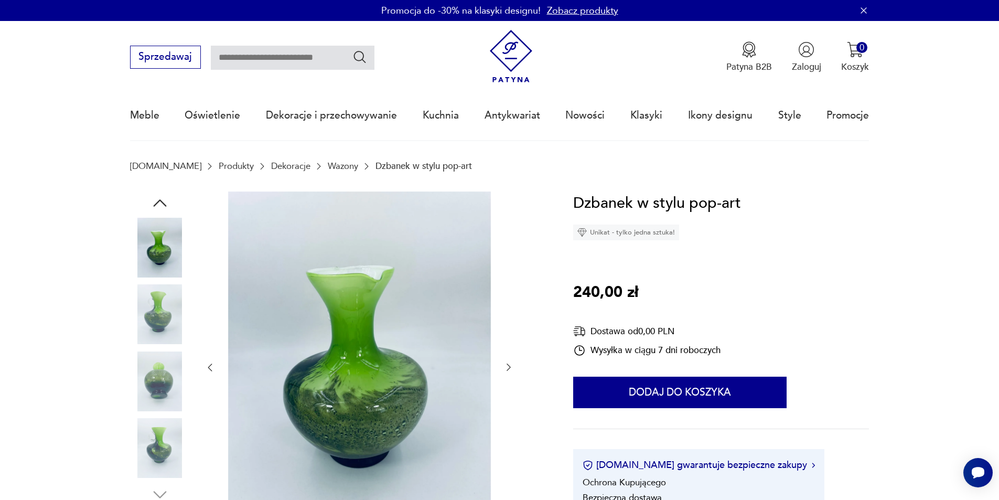
click at [505, 367] on icon "button" at bounding box center [509, 367] width 10 height 10
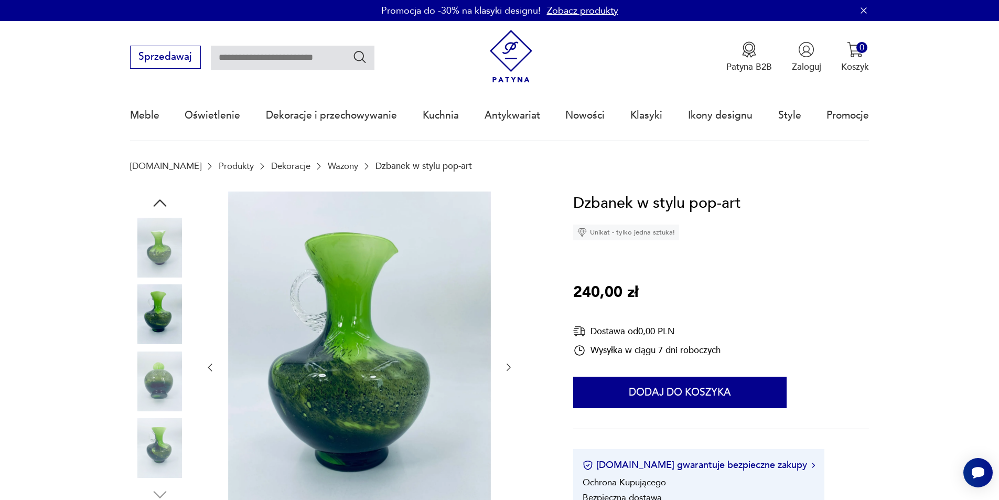
click at [505, 367] on icon "button" at bounding box center [509, 367] width 10 height 10
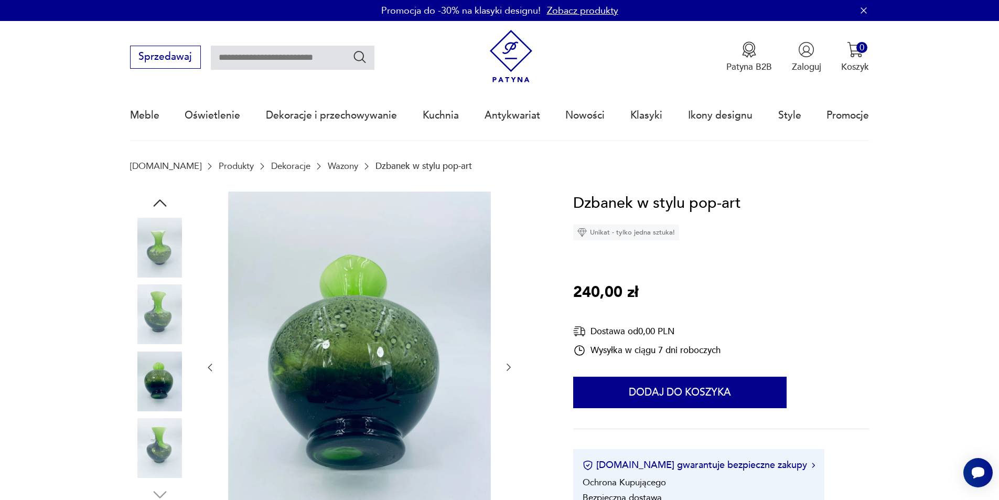
click at [505, 367] on icon "button" at bounding box center [509, 367] width 10 height 10
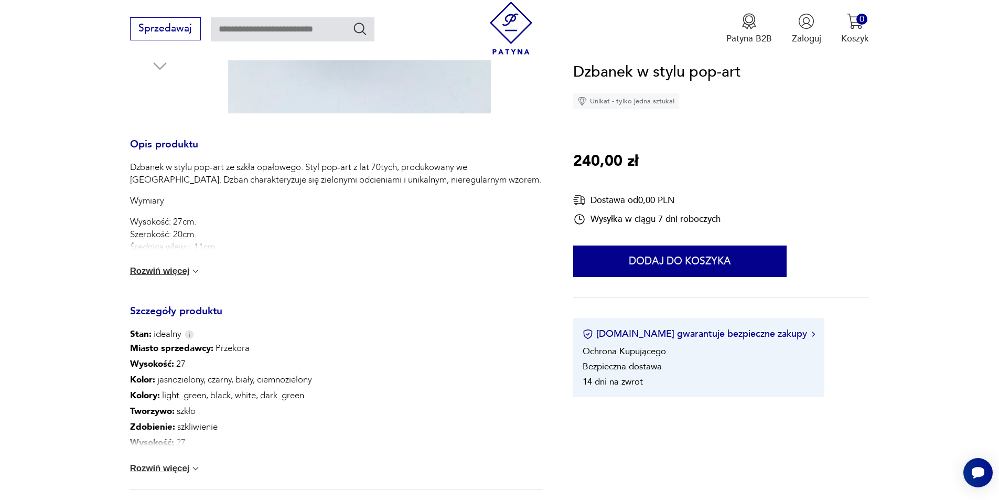
scroll to position [315, 0]
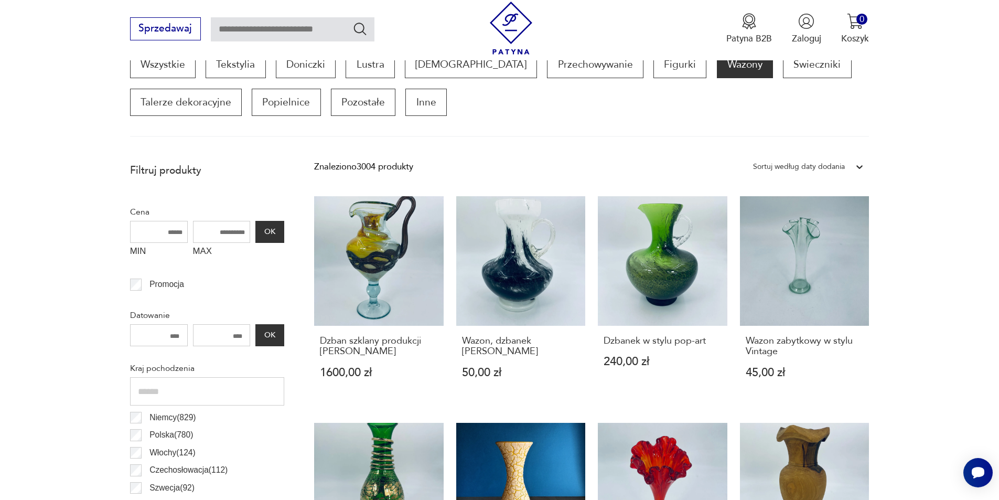
scroll to position [507, 0]
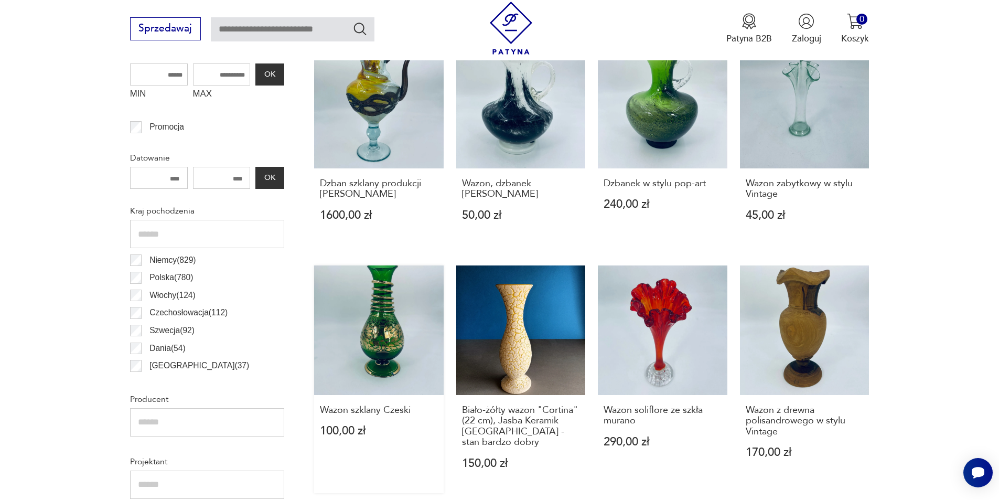
click at [387, 323] on link "Wazon szklany Czeski 100,00 zł" at bounding box center [379, 379] width 130 height 228
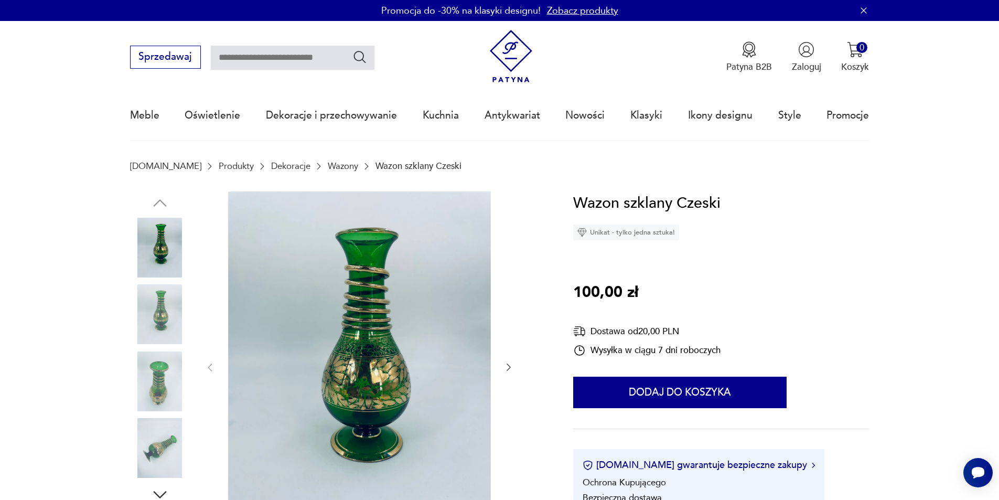
click at [507, 363] on icon "button" at bounding box center [509, 367] width 10 height 10
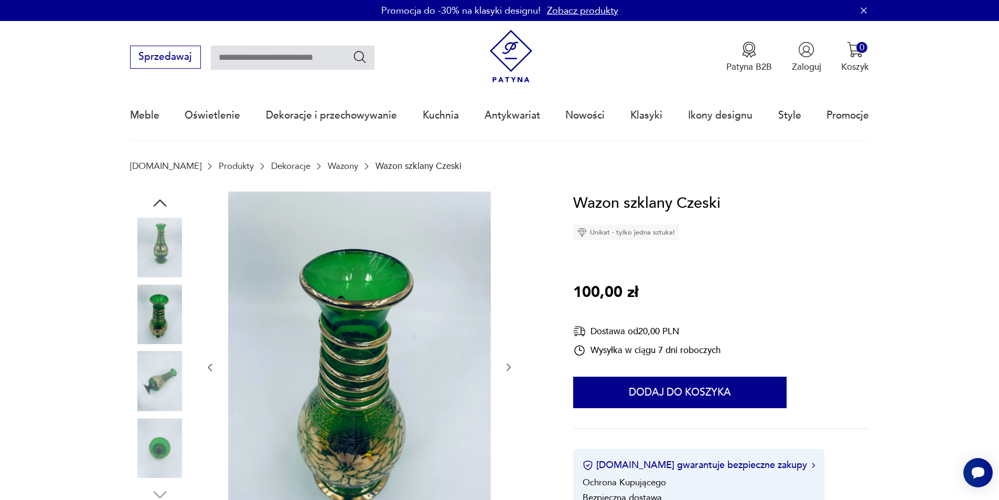
click at [508, 362] on icon "button" at bounding box center [509, 367] width 10 height 10
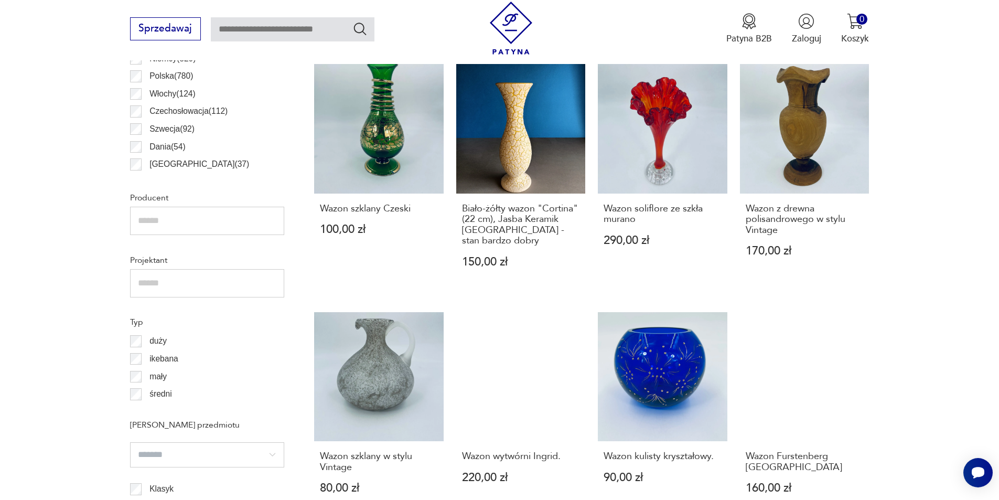
scroll to position [769, 0]
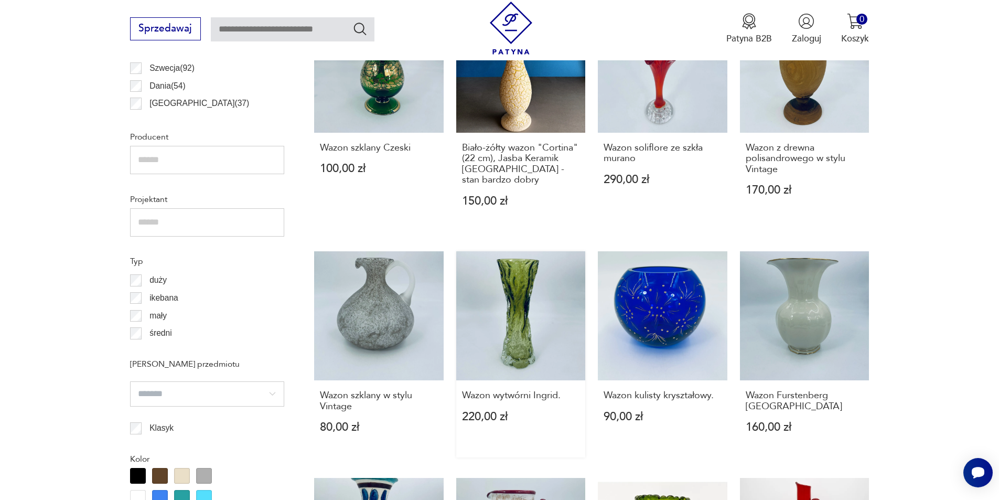
click at [504, 324] on link "Wazon wytwórni Ingrid. 220,00 zł" at bounding box center [521, 354] width 130 height 207
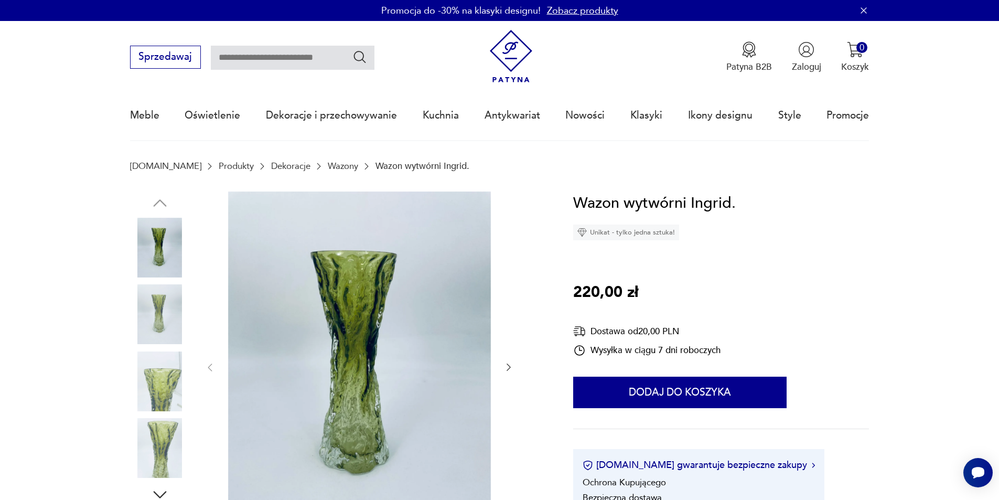
click at [512, 364] on icon "button" at bounding box center [509, 367] width 10 height 10
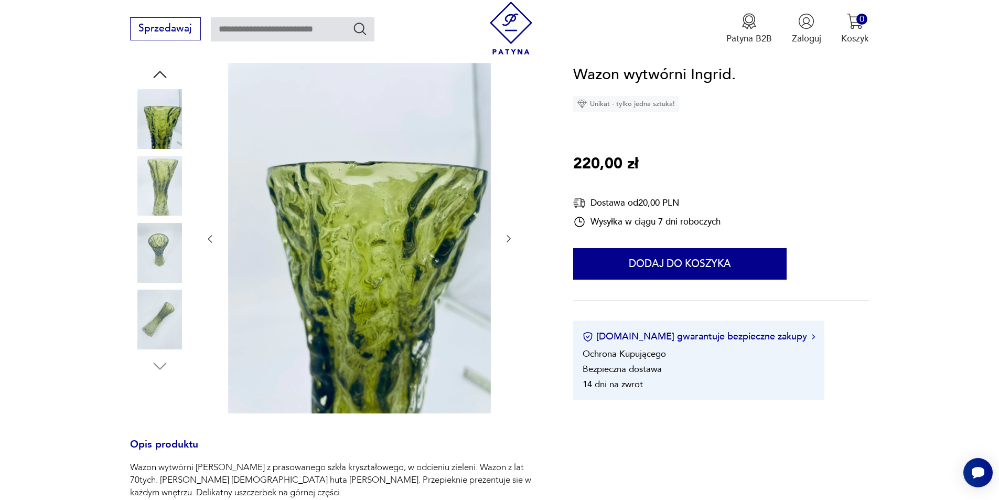
scroll to position [210, 0]
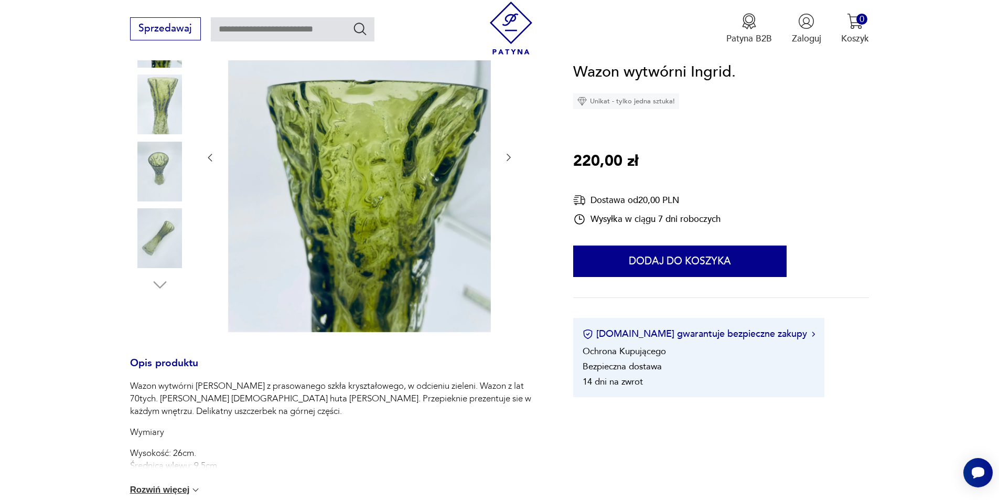
click at [403, 261] on img at bounding box center [359, 157] width 263 height 350
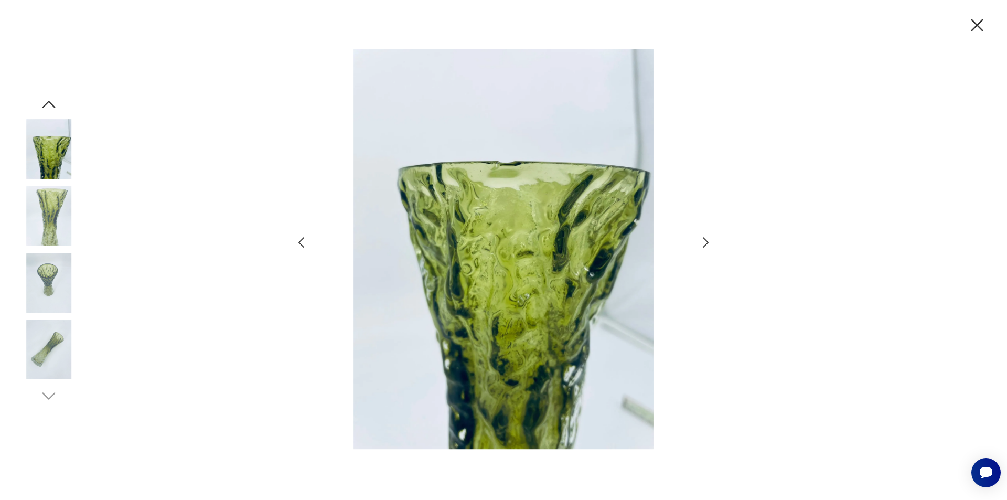
click at [710, 242] on icon "button" at bounding box center [705, 242] width 15 height 15
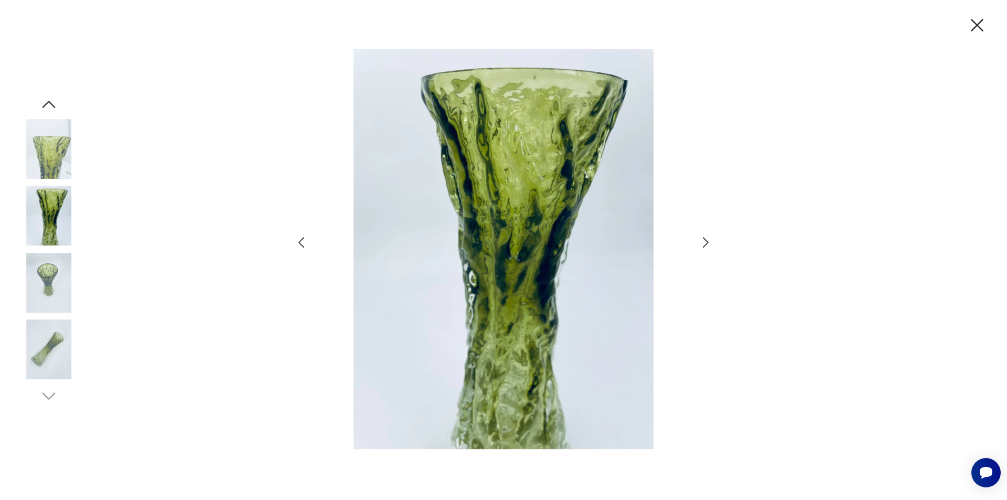
click at [710, 242] on icon "button" at bounding box center [705, 242] width 15 height 15
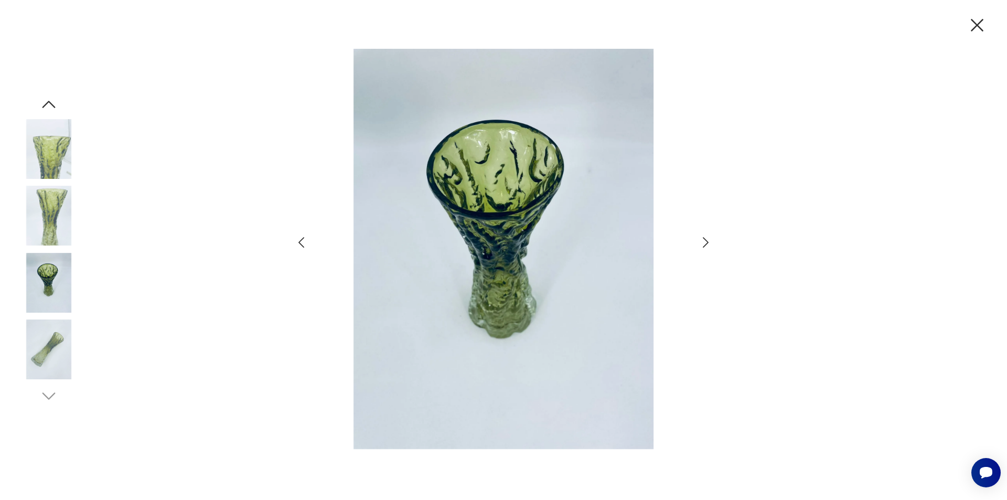
click at [710, 242] on icon "button" at bounding box center [705, 242] width 15 height 15
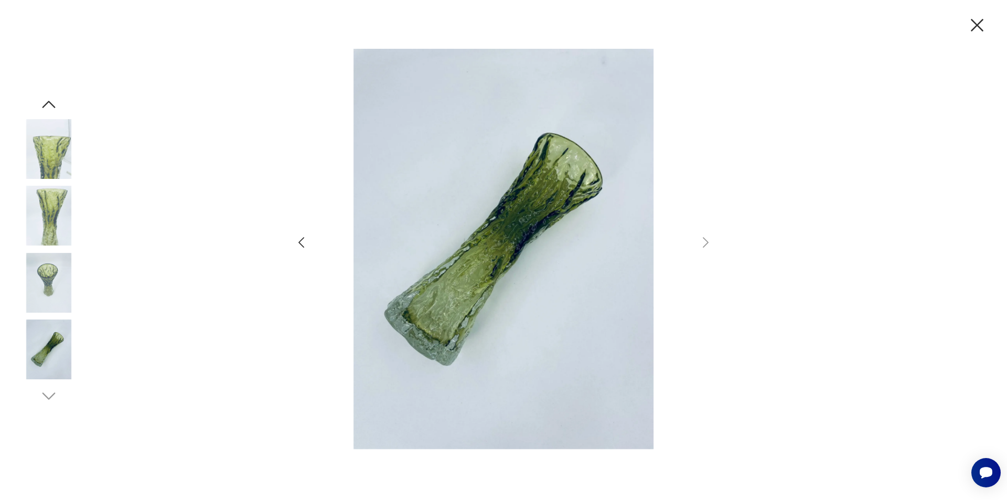
click at [975, 23] on icon "button" at bounding box center [977, 25] width 13 height 13
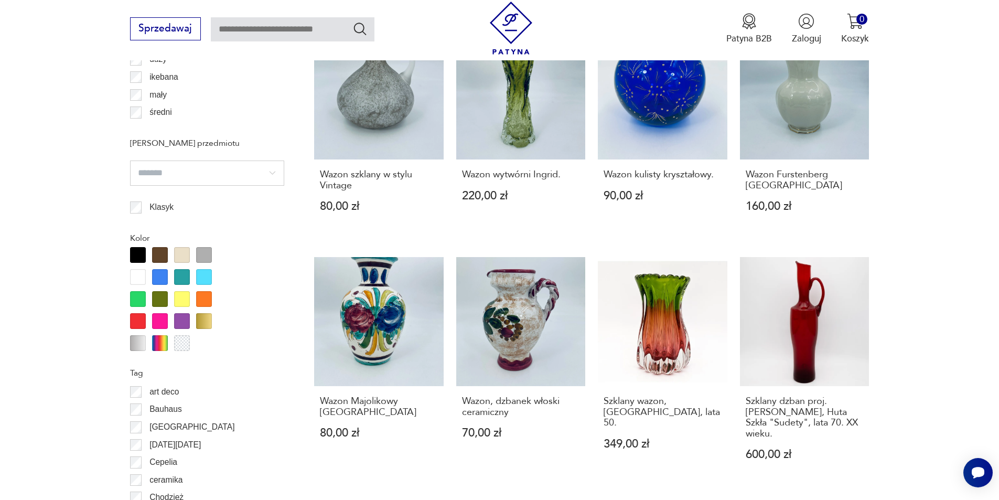
scroll to position [1200, 0]
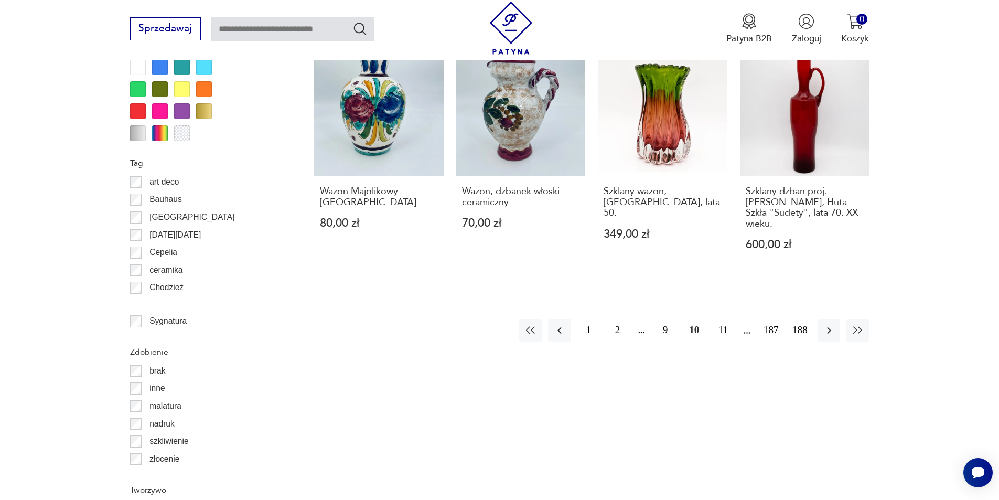
click at [725, 334] on button "11" at bounding box center [723, 330] width 23 height 23
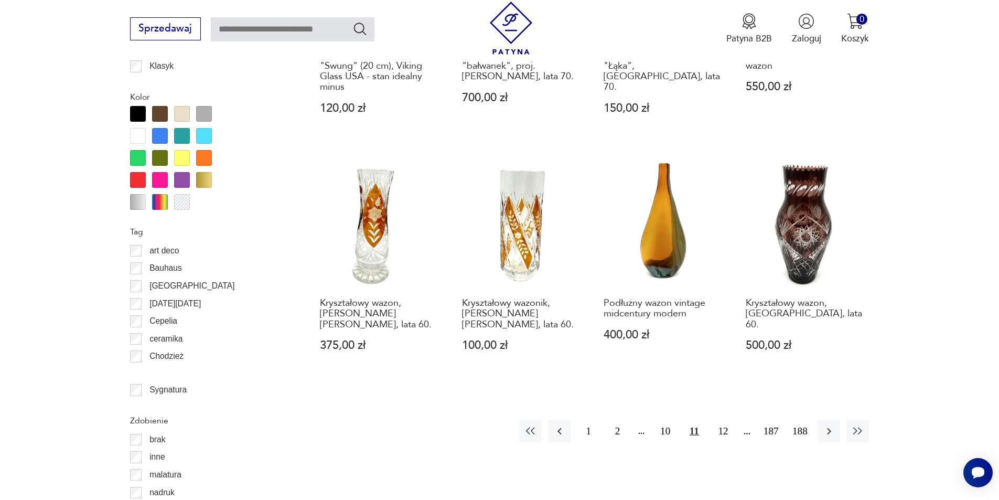
scroll to position [1189, 0]
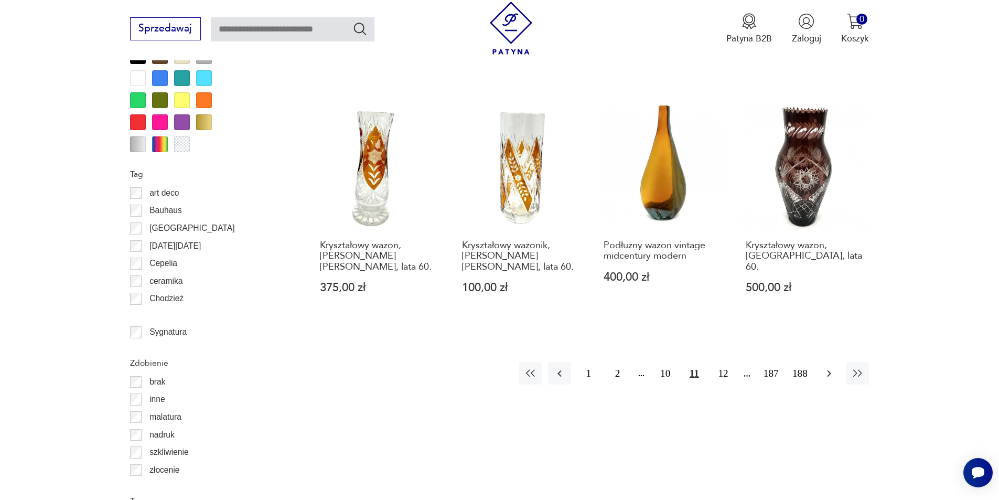
click at [828, 367] on icon "button" at bounding box center [829, 373] width 13 height 13
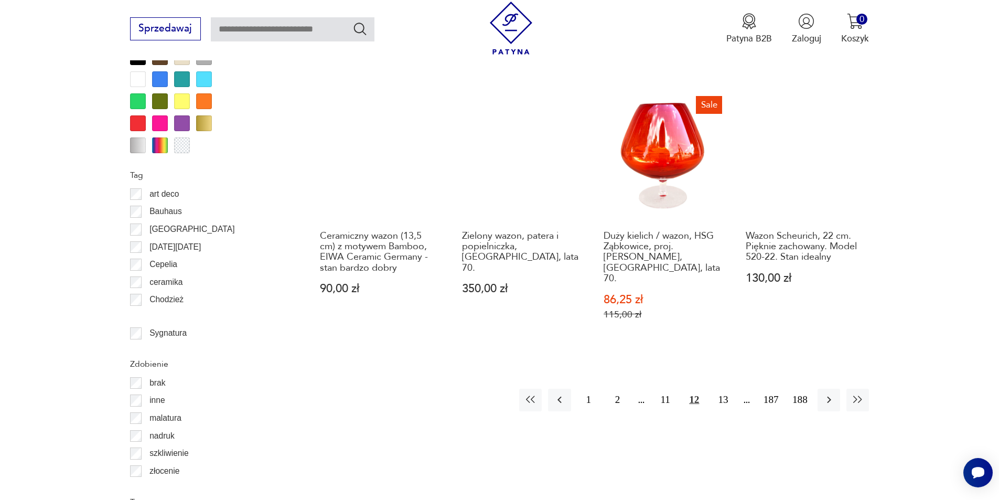
scroll to position [1189, 0]
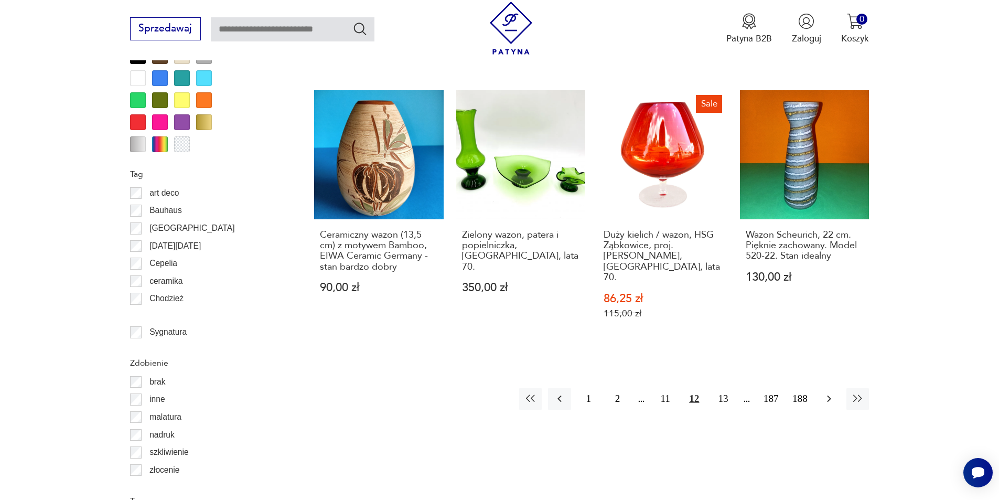
click at [826, 392] on icon "button" at bounding box center [829, 398] width 13 height 13
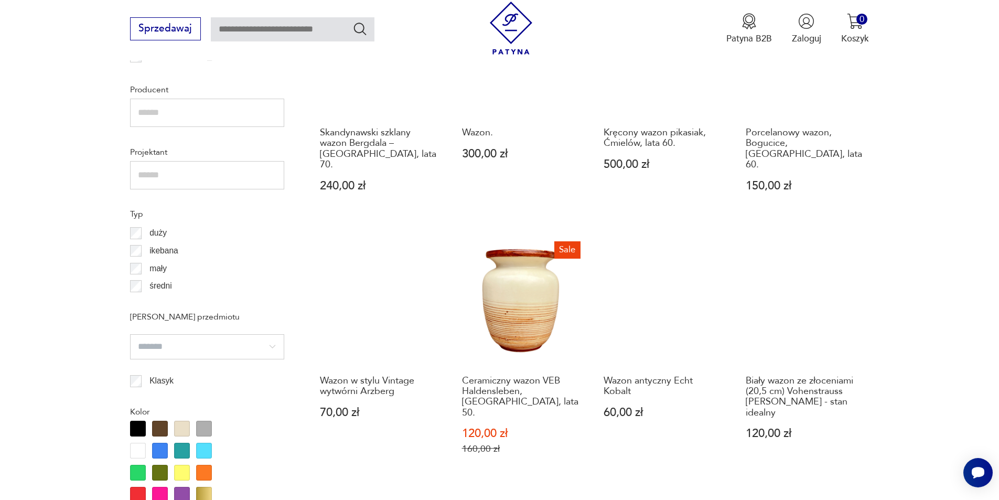
scroll to position [874, 0]
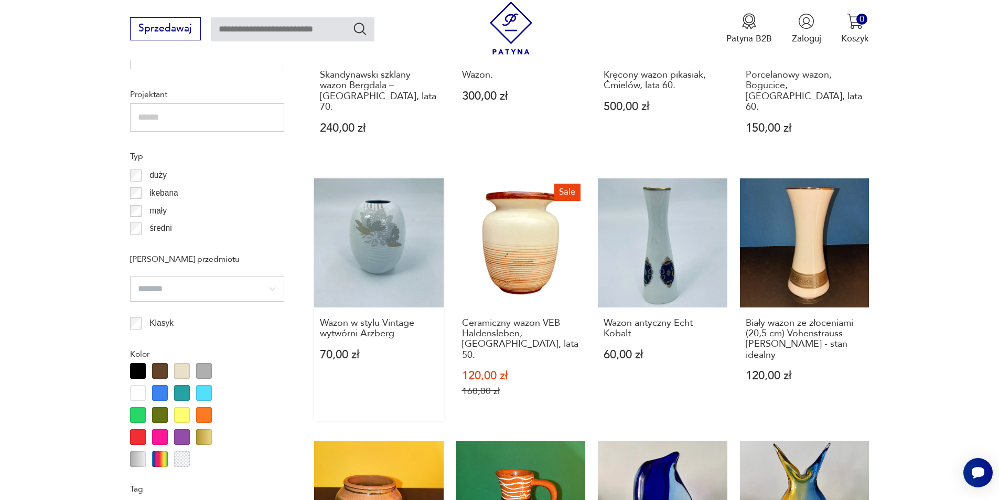
click at [377, 217] on link "Wazon w stylu Vintage wytwórni Arzberg 70,00 zł" at bounding box center [379, 299] width 130 height 243
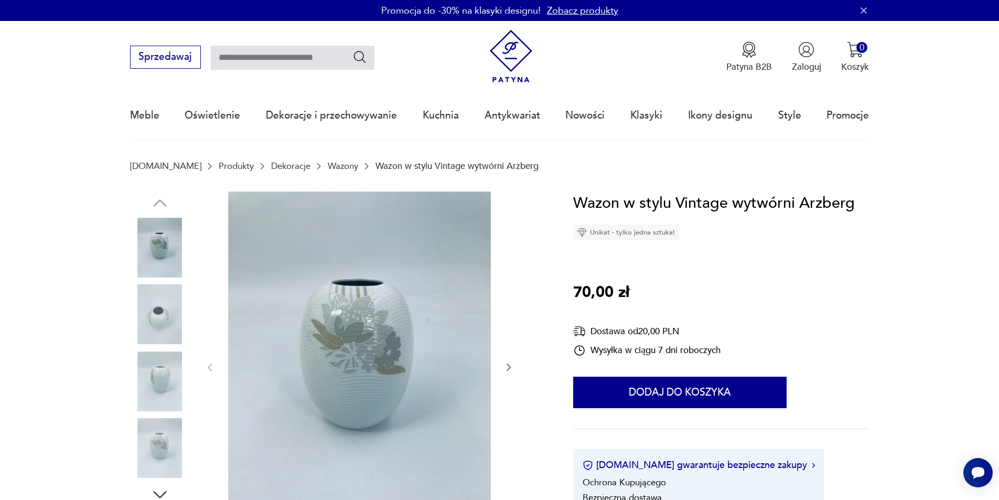
click at [506, 369] on icon "button" at bounding box center [509, 367] width 10 height 10
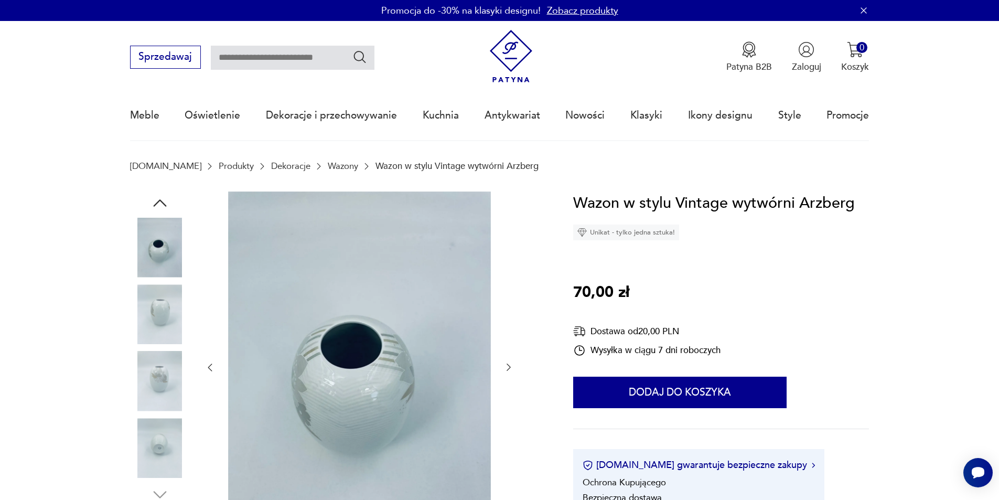
click at [506, 370] on icon "button" at bounding box center [509, 367] width 10 height 10
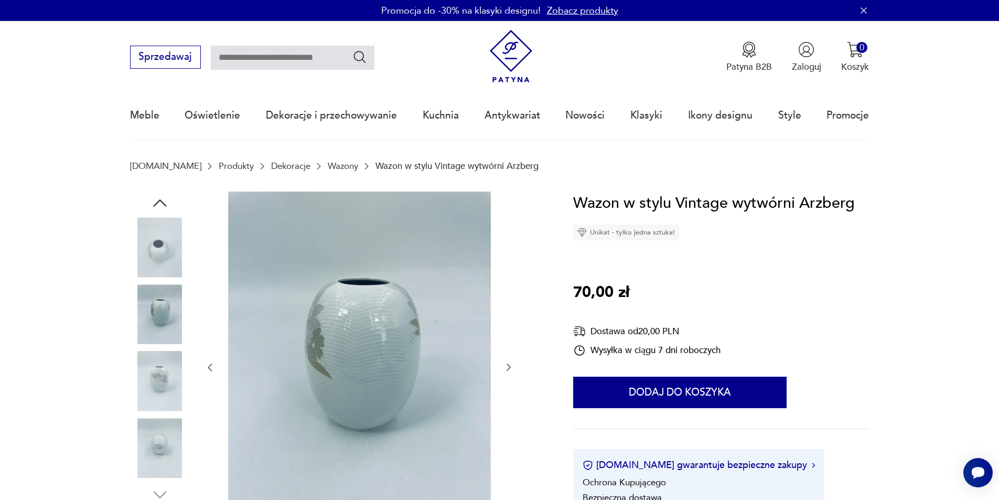
click at [507, 370] on icon "button" at bounding box center [509, 367] width 10 height 10
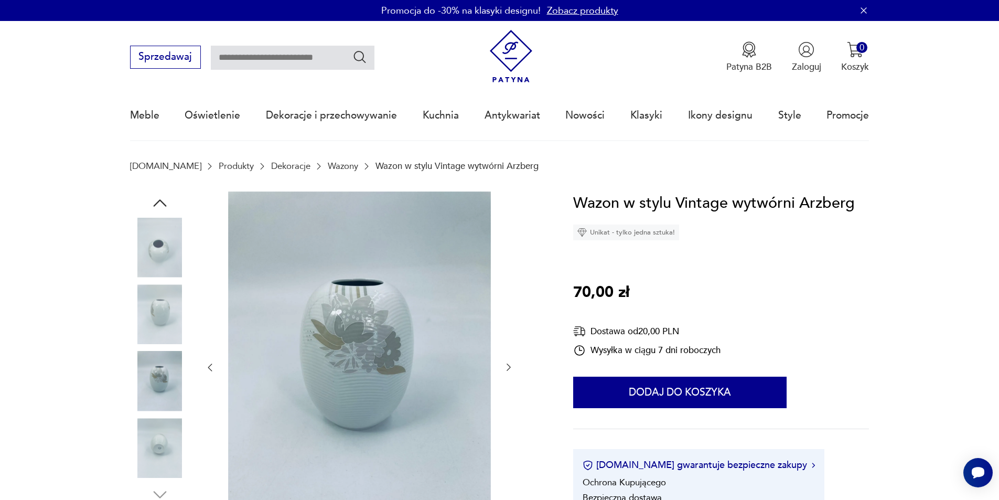
click at [507, 370] on icon "button" at bounding box center [509, 367] width 10 height 10
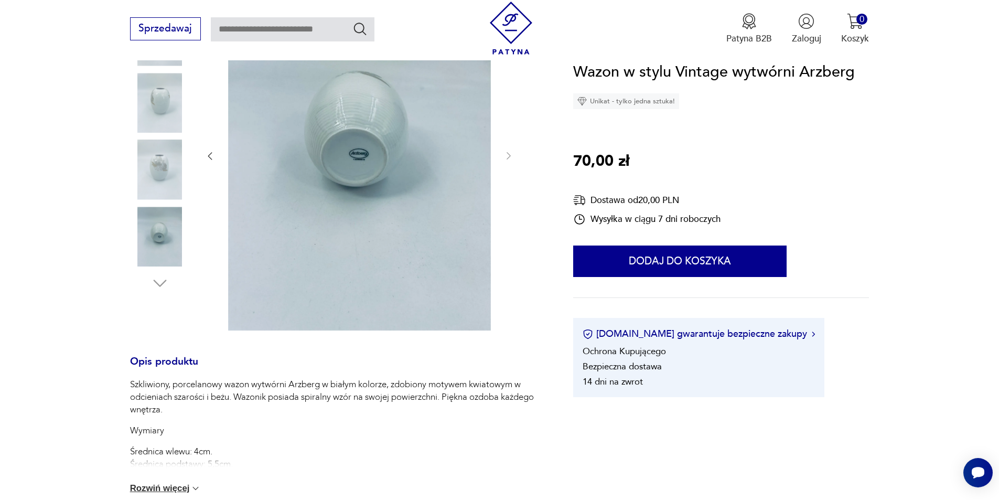
scroll to position [210, 0]
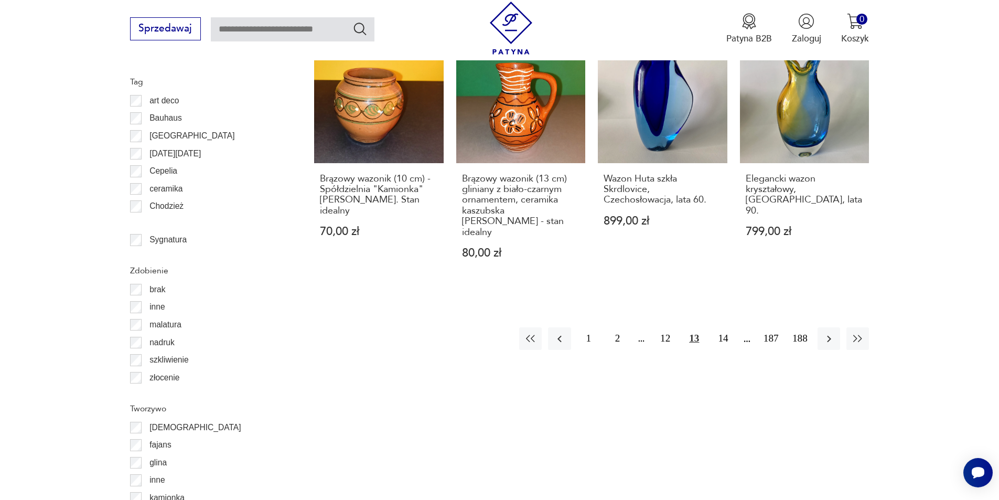
scroll to position [1357, 0]
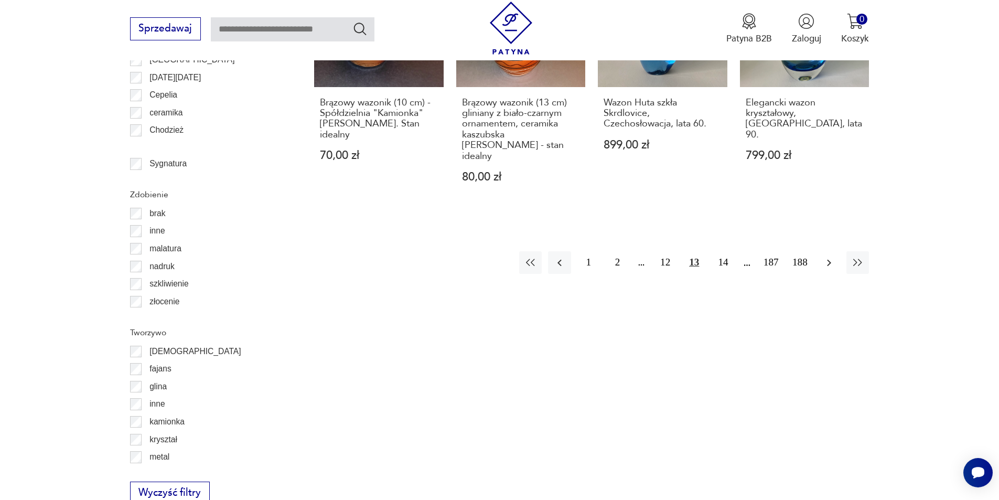
click at [826, 256] on icon "button" at bounding box center [829, 262] width 13 height 13
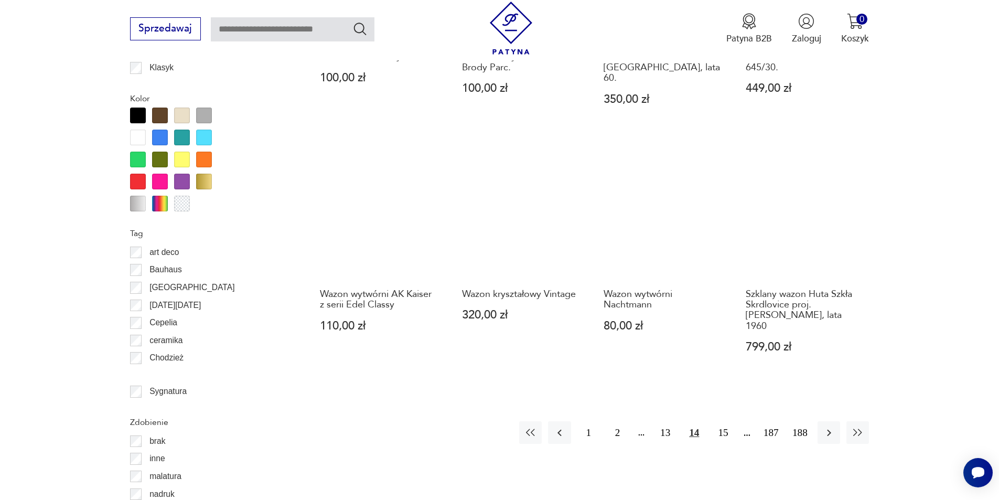
scroll to position [1136, 0]
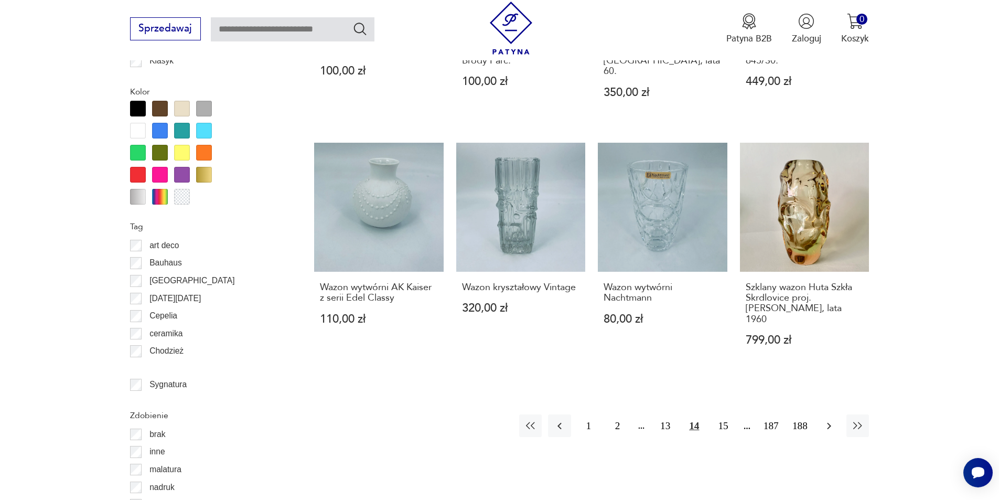
click at [827, 420] on icon "button" at bounding box center [829, 426] width 13 height 13
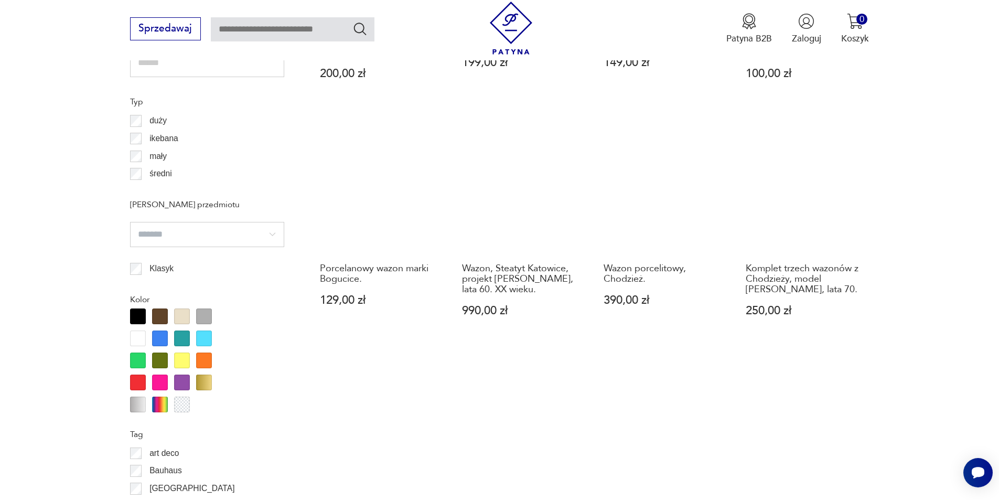
scroll to position [1136, 0]
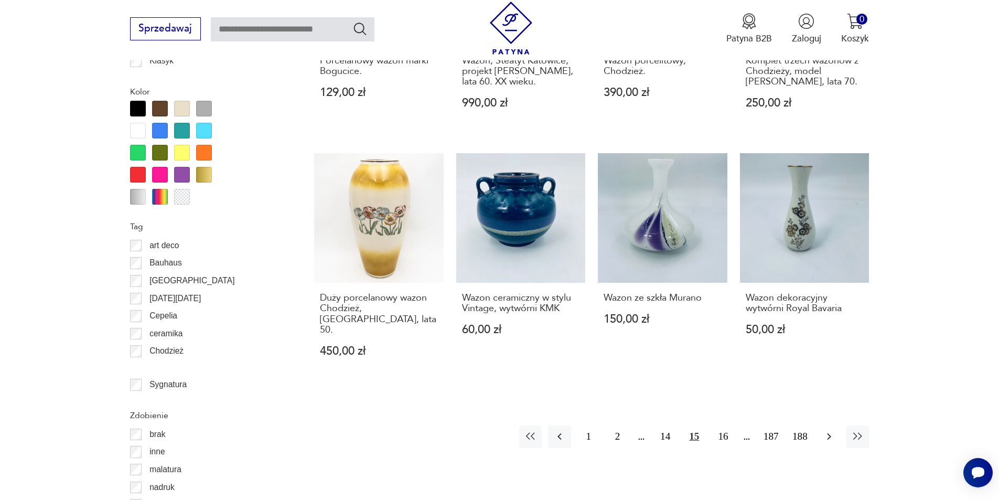
click at [828, 430] on icon "button" at bounding box center [829, 436] width 13 height 13
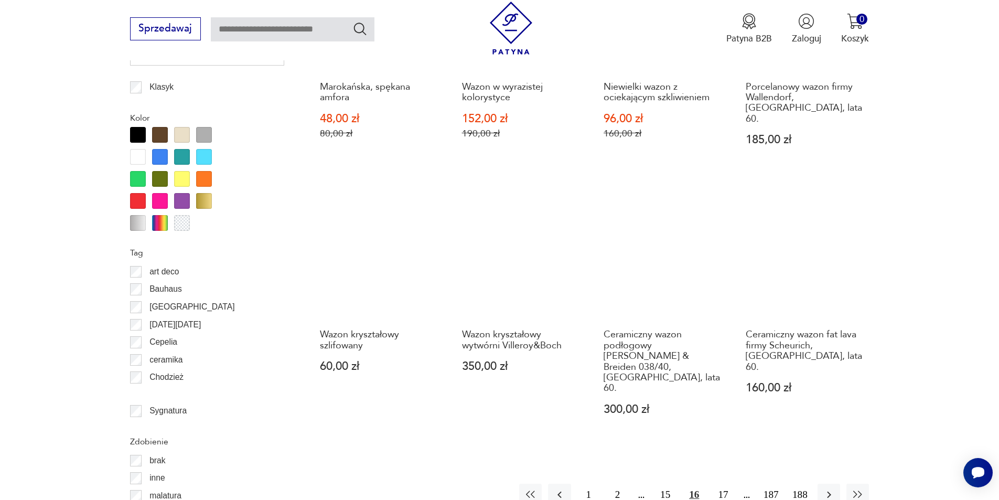
scroll to position [1136, 0]
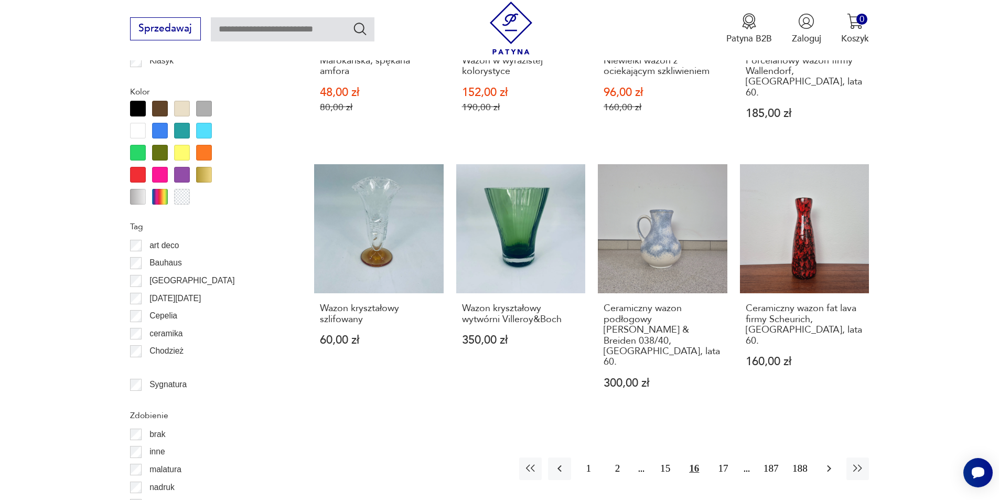
click at [833, 462] on icon "button" at bounding box center [829, 468] width 13 height 13
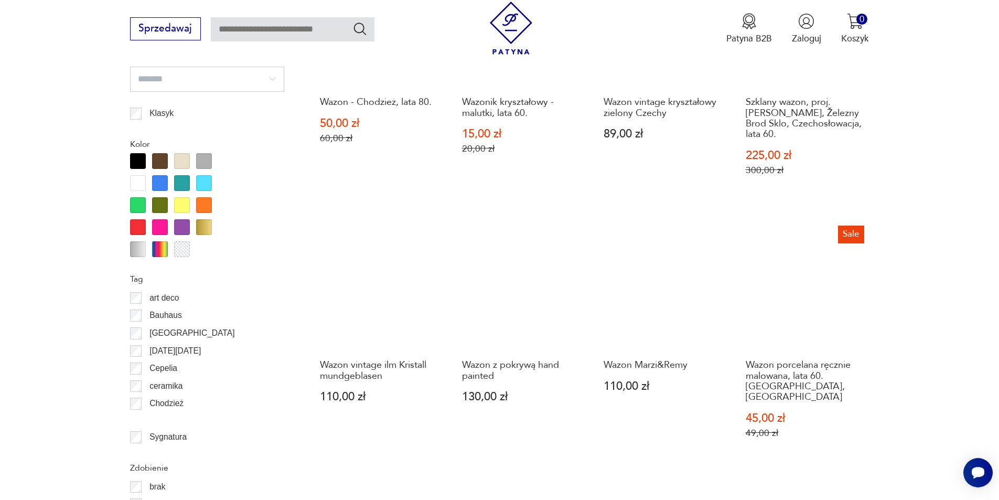
scroll to position [1136, 0]
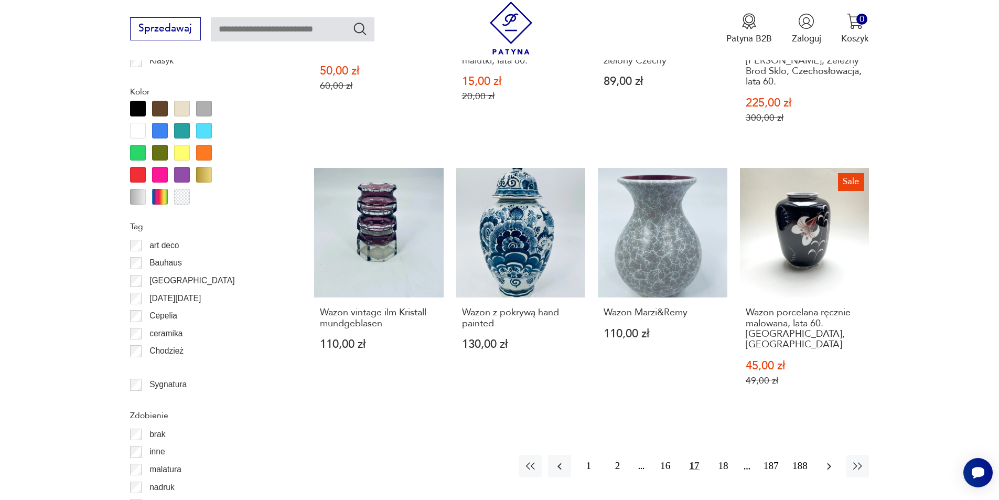
click at [829, 460] on icon "button" at bounding box center [829, 466] width 13 height 13
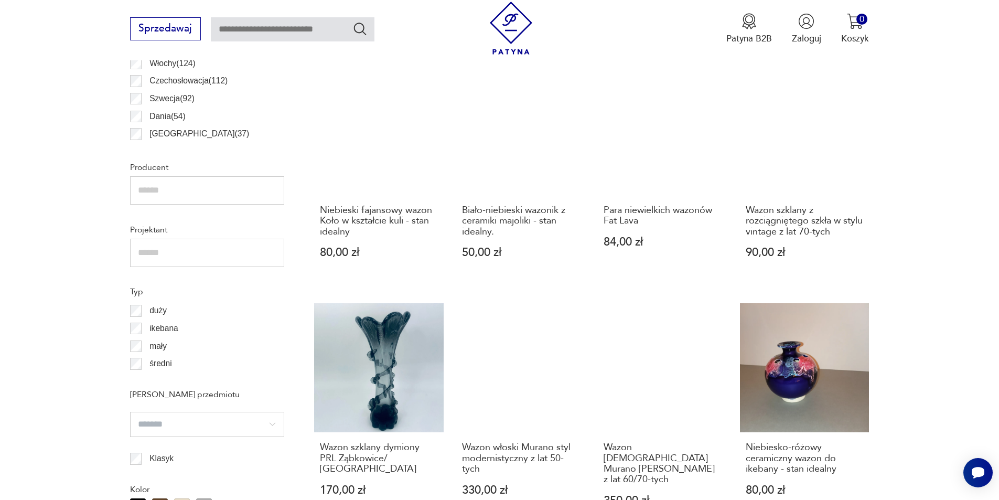
scroll to position [839, 0]
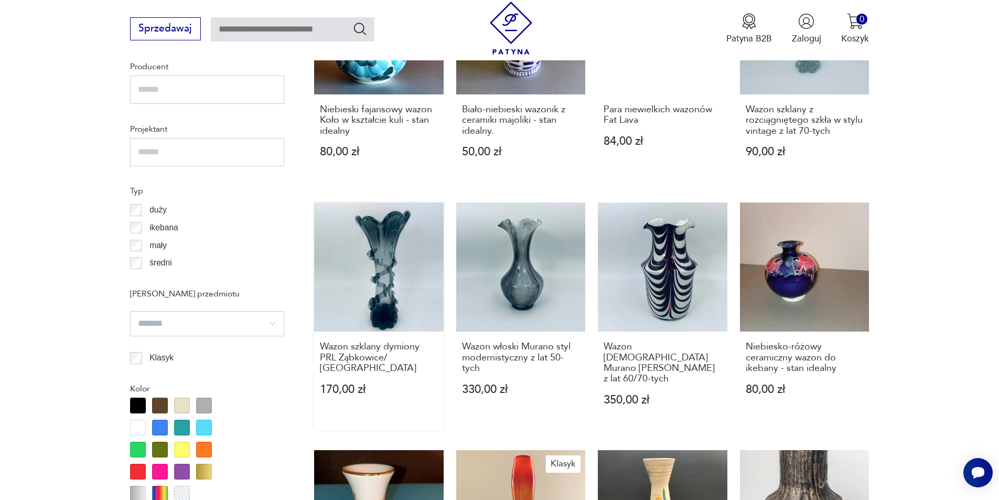
click at [415, 264] on link "Wazon szklany dymiony PRL Ząbkowice/ Krosno 170,00 zł" at bounding box center [379, 316] width 130 height 228
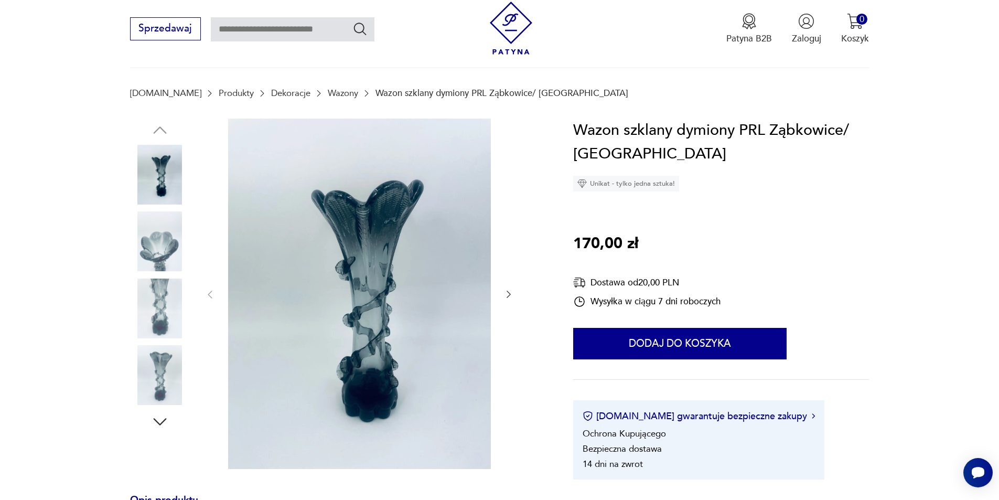
scroll to position [52, 0]
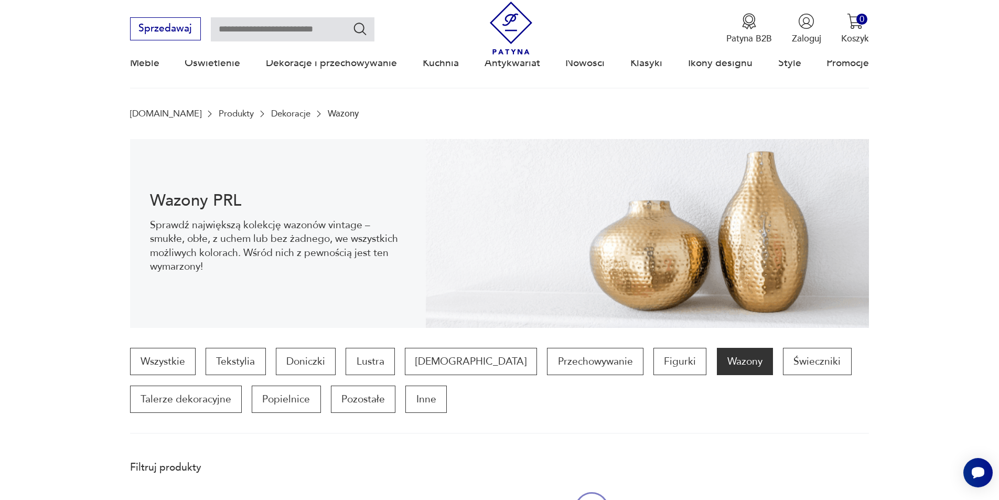
scroll to position [955, 0]
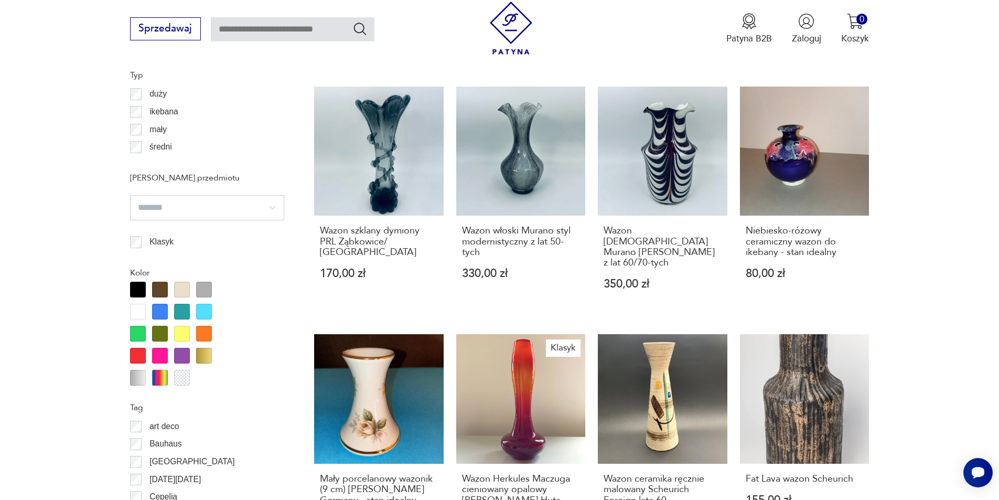
drag, startPoint x: 523, startPoint y: 153, endPoint x: 542, endPoint y: 153, distance: 18.9
click at [523, 154] on link "Wazon włoski Murano styl modernistyczny z lat 50-tych 330,00 zł" at bounding box center [521, 201] width 130 height 228
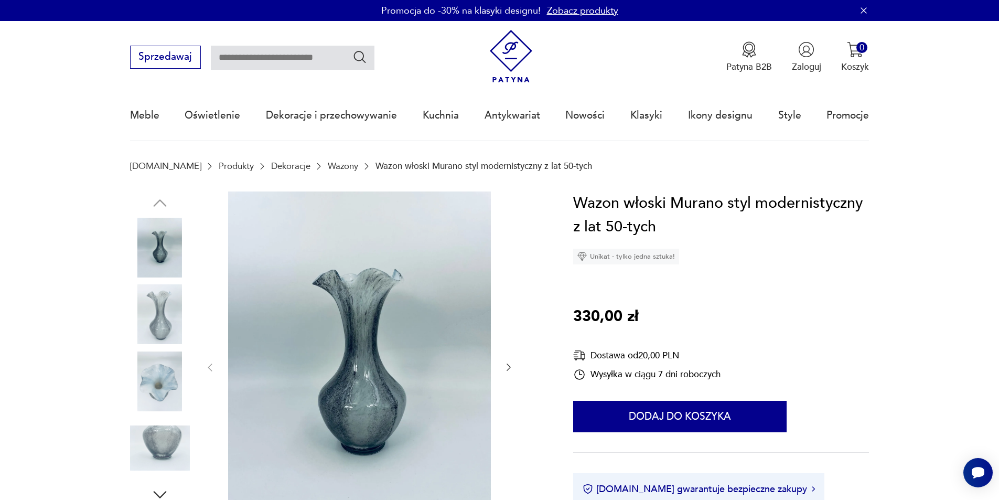
click at [506, 369] on icon "button" at bounding box center [509, 367] width 10 height 10
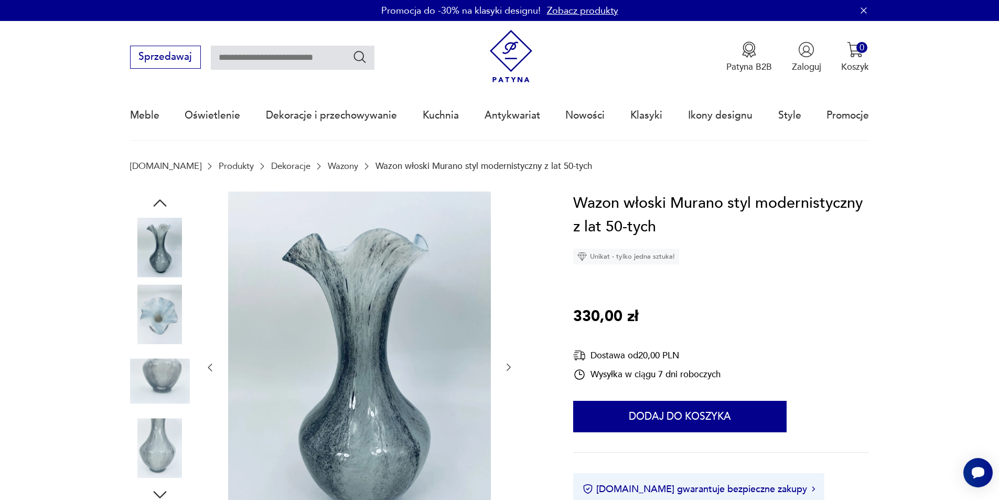
click at [506, 369] on icon "button" at bounding box center [509, 367] width 10 height 10
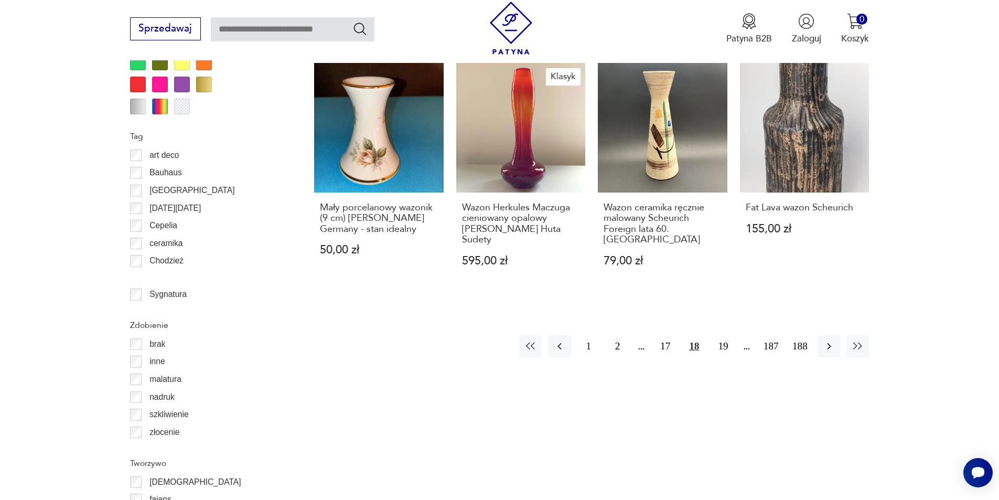
scroll to position [1228, 0]
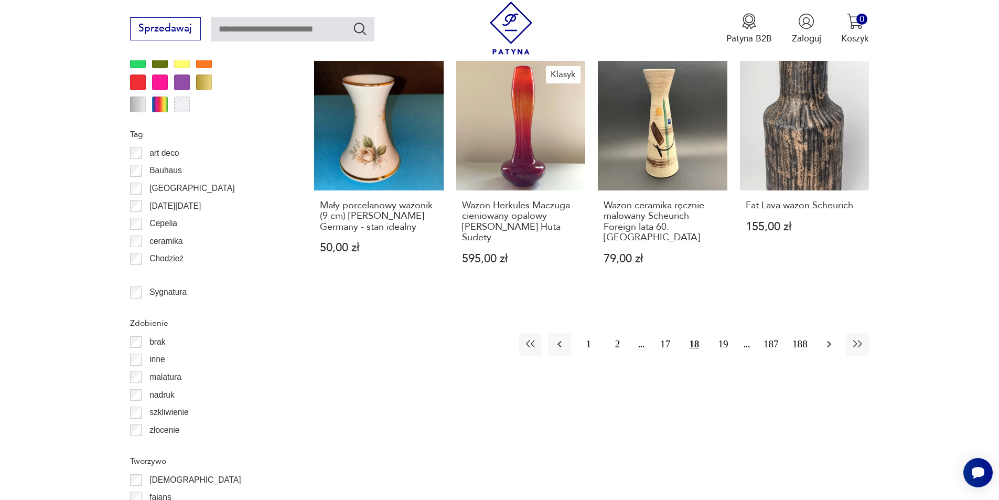
click at [824, 338] on icon "button" at bounding box center [829, 344] width 13 height 13
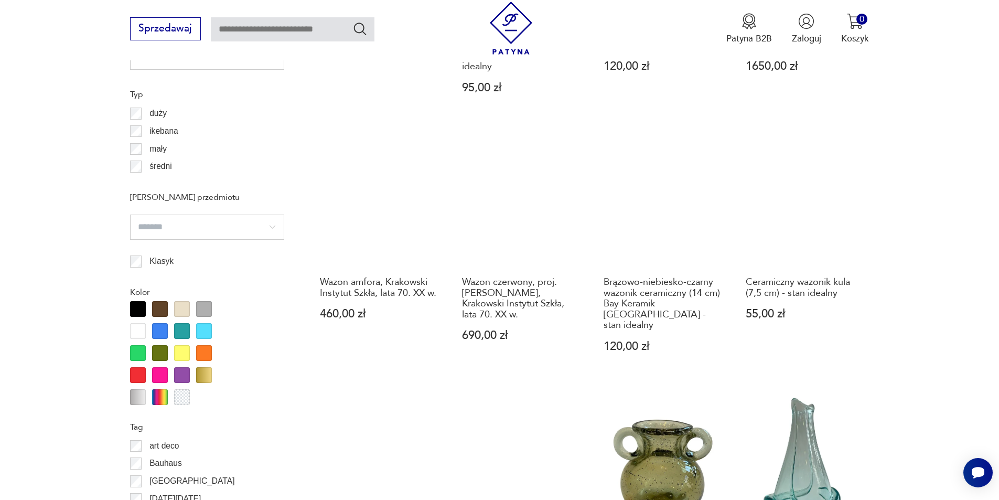
scroll to position [1031, 0]
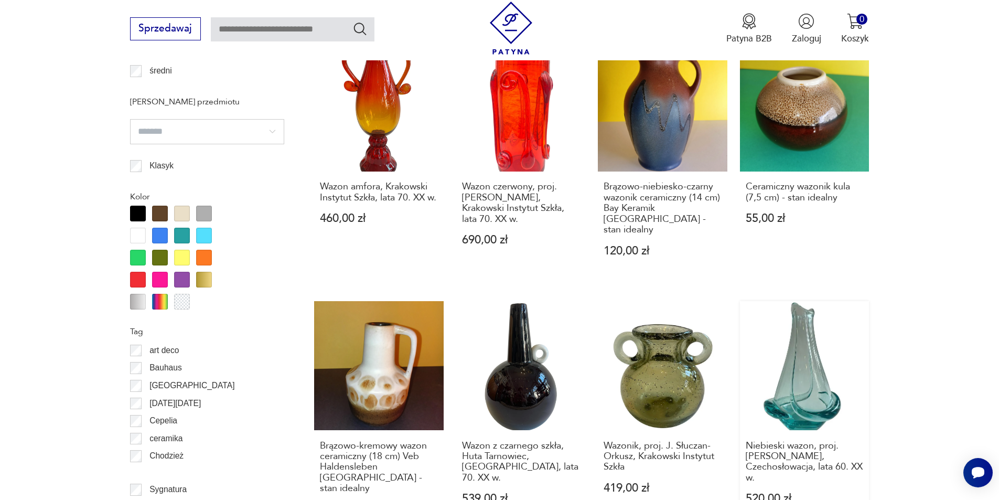
click at [804, 359] on link "Niebieski wazon, proj. [PERSON_NAME], Czechosłowacja, lata 60. XX w. 520,00 zł" at bounding box center [805, 420] width 130 height 239
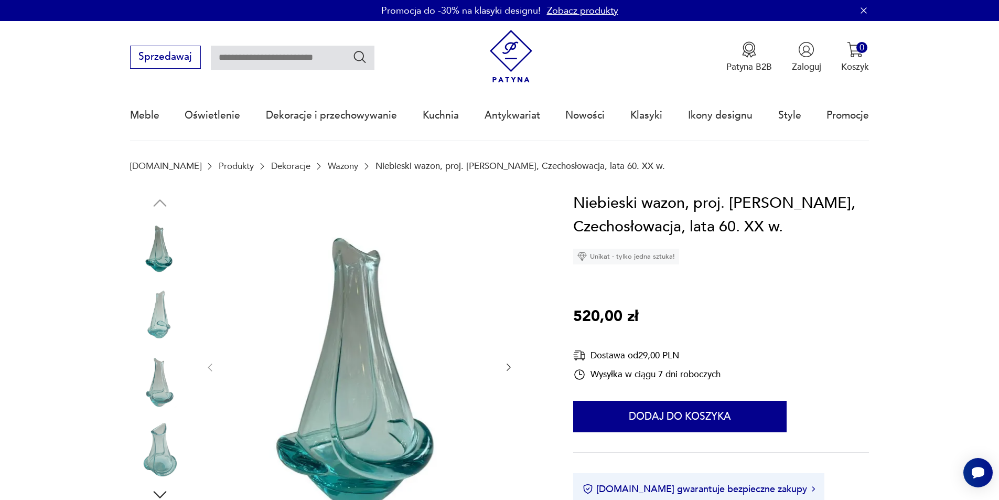
click at [506, 365] on icon "button" at bounding box center [509, 367] width 10 height 10
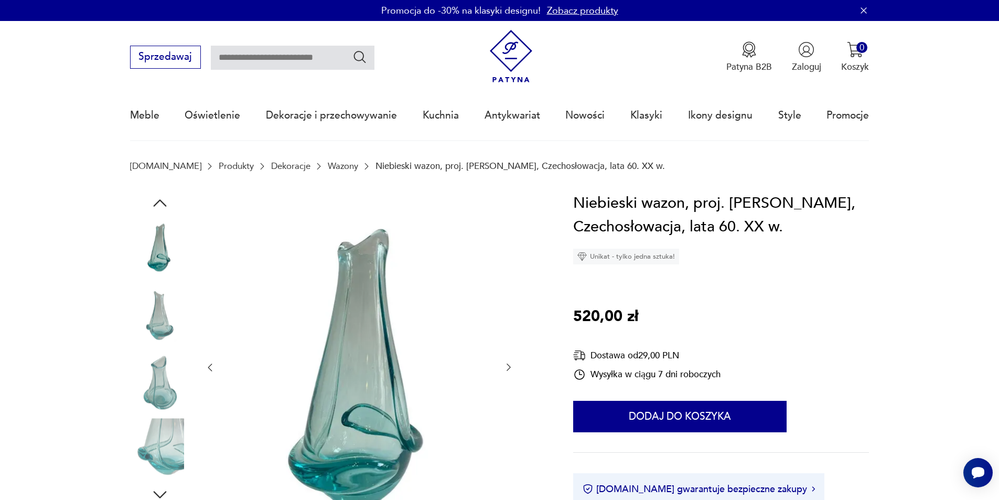
click at [506, 365] on icon "button" at bounding box center [509, 367] width 10 height 10
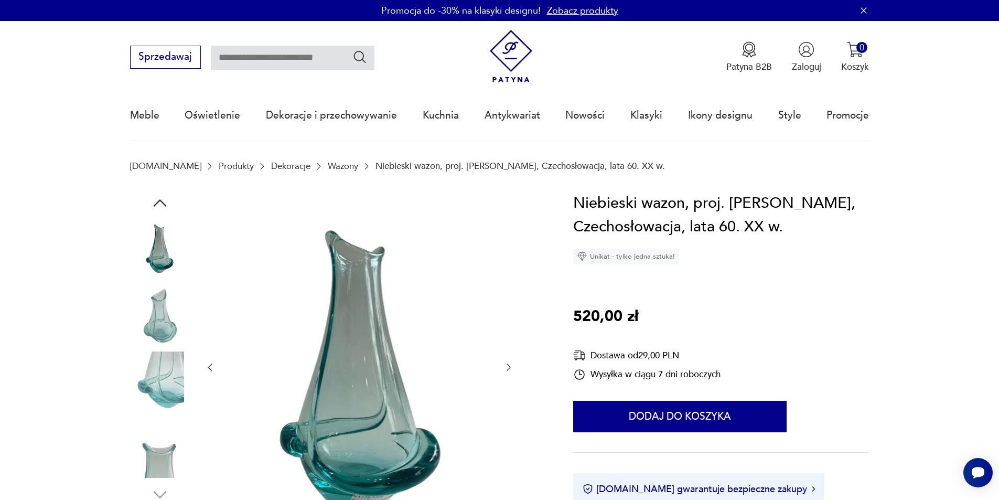
click at [506, 365] on icon "button" at bounding box center [509, 367] width 10 height 10
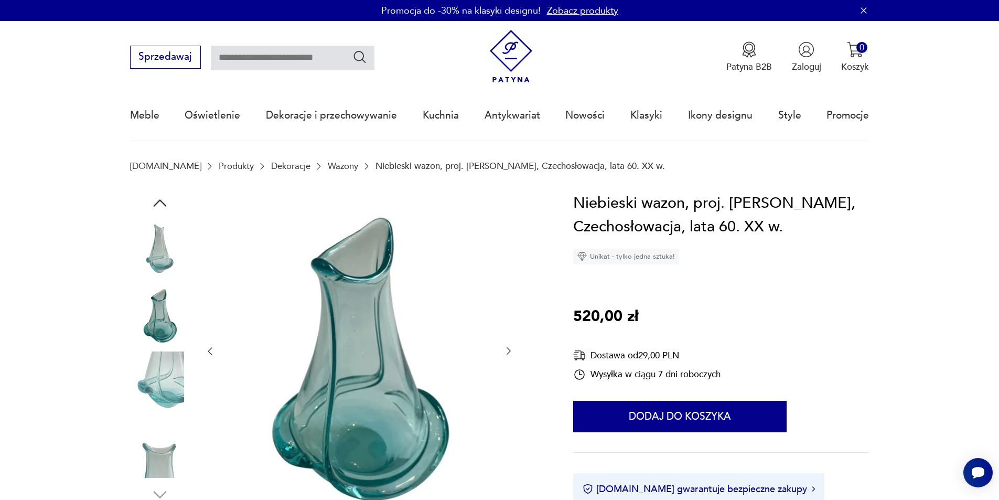
click at [506, 365] on div at bounding box center [359, 351] width 309 height 320
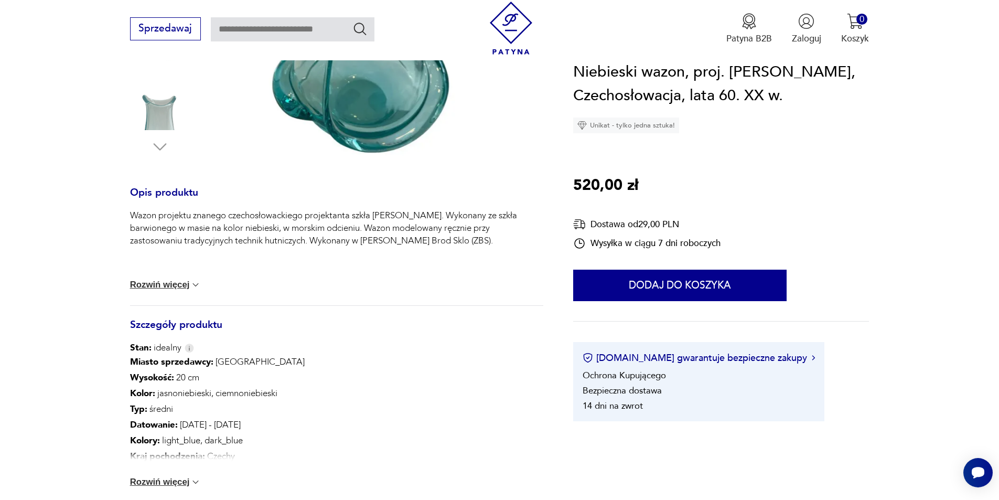
scroll to position [210, 0]
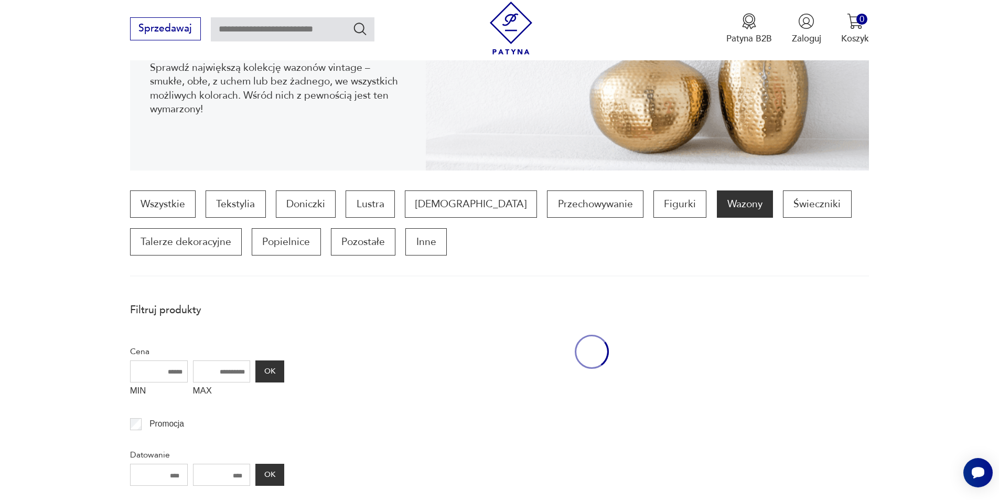
scroll to position [1148, 0]
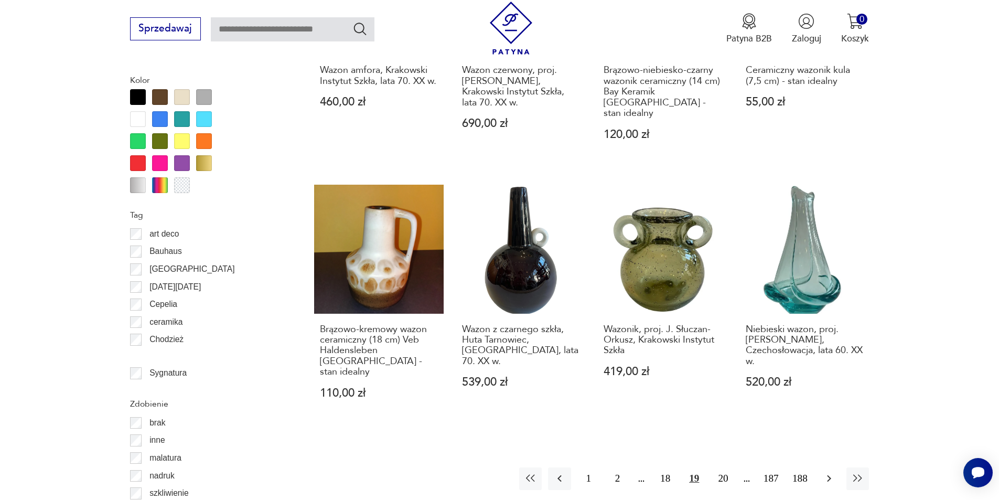
click at [830, 475] on icon "button" at bounding box center [829, 478] width 4 height 7
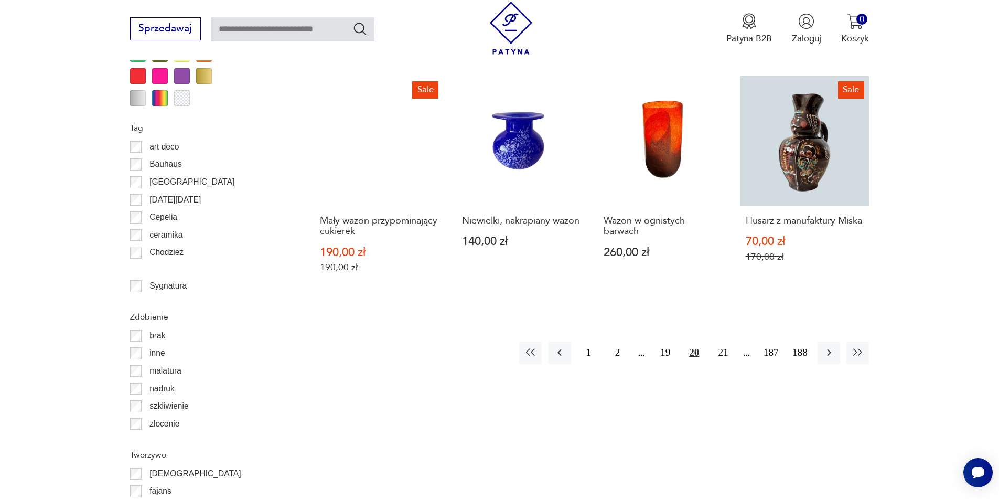
scroll to position [1241, 0]
